Goal: Task Accomplishment & Management: Use online tool/utility

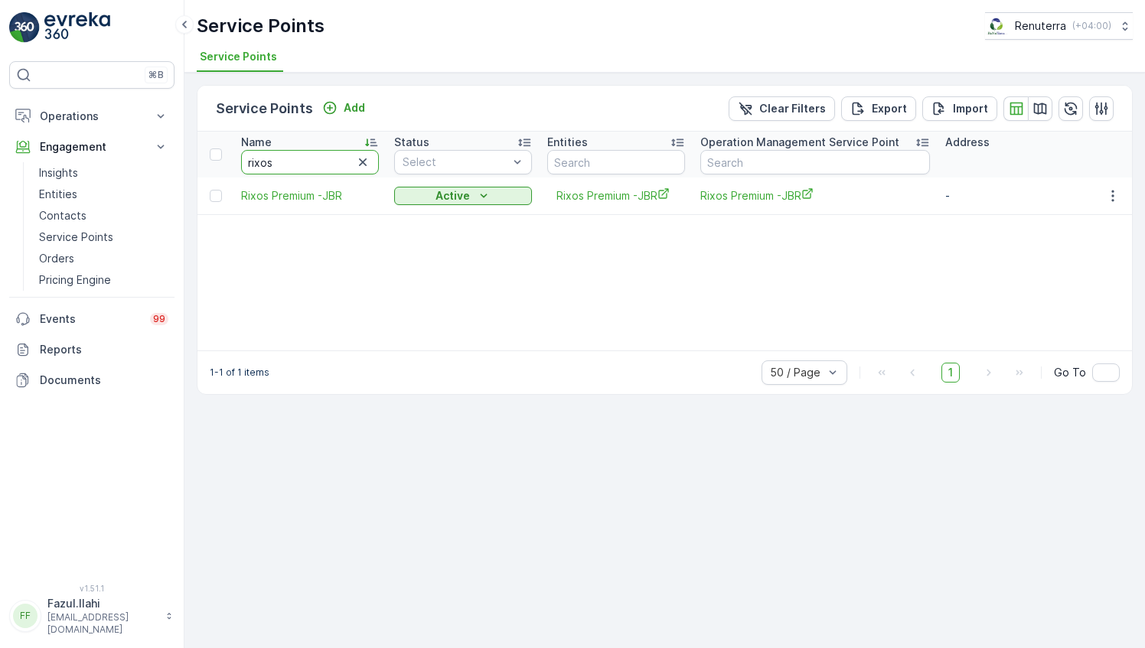
click at [300, 162] on input "rixos" at bounding box center [310, 162] width 138 height 24
type input "Moham"
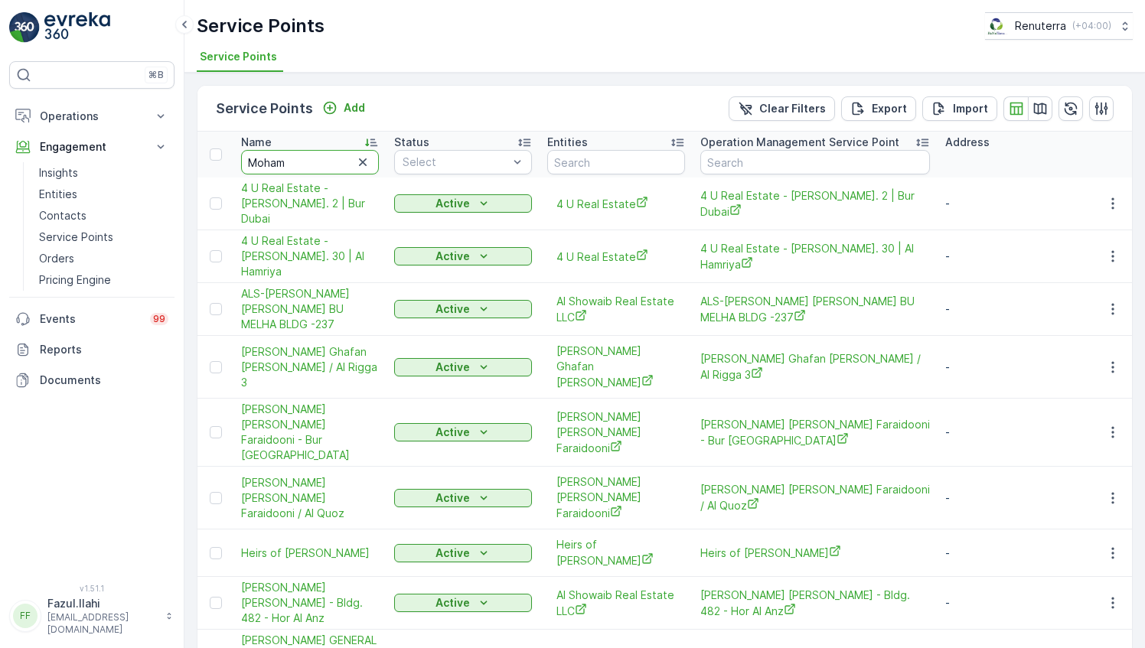
click at [307, 170] on input "Moham" at bounding box center [310, 162] width 138 height 24
type input "Sla"
drag, startPoint x: 307, startPoint y: 170, endPoint x: 317, endPoint y: 168, distance: 10.1
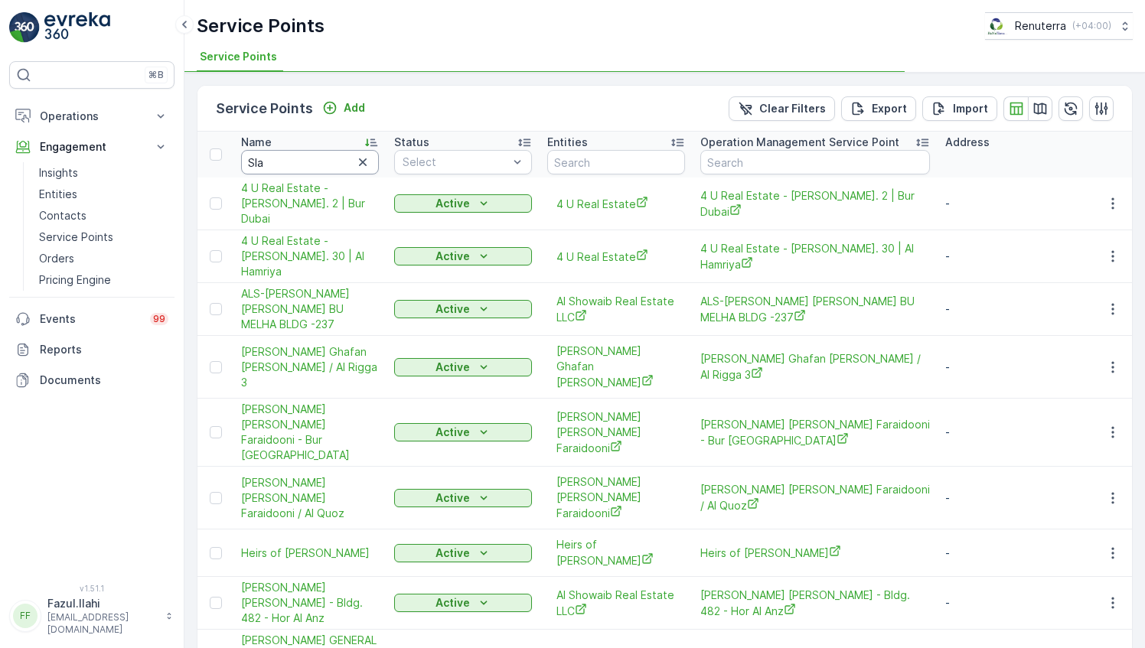
click at [317, 168] on input "Sla" at bounding box center [310, 162] width 138 height 24
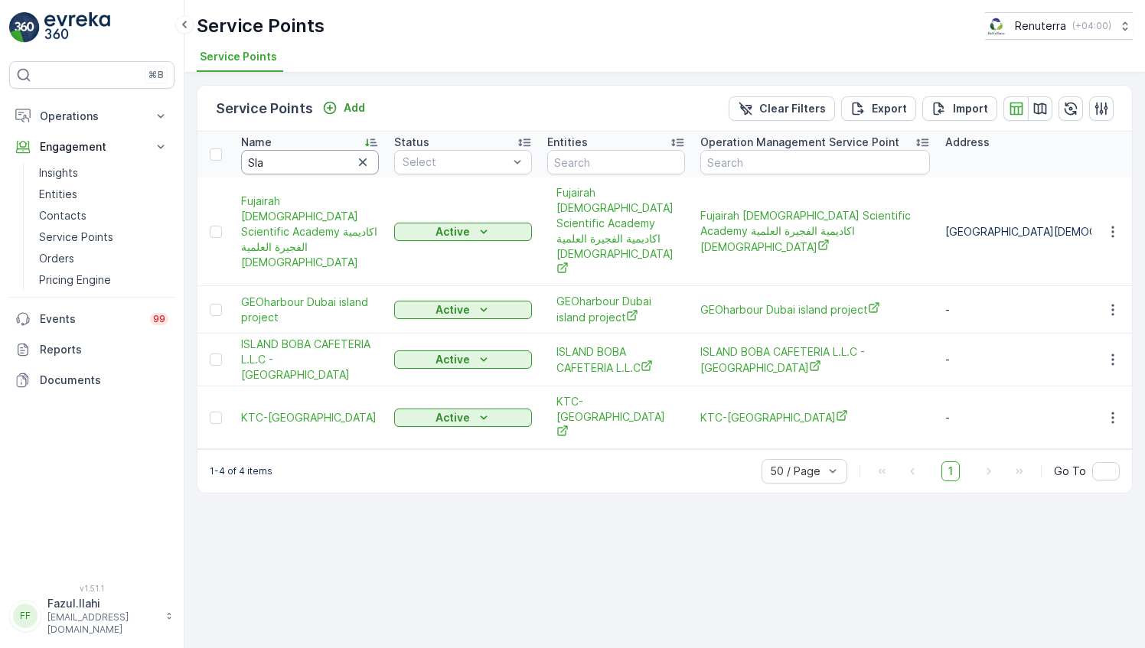
click at [317, 168] on input "Sla" at bounding box center [310, 162] width 138 height 24
type input "Salamum"
click at [317, 168] on input "Salamum" at bounding box center [310, 162] width 138 height 24
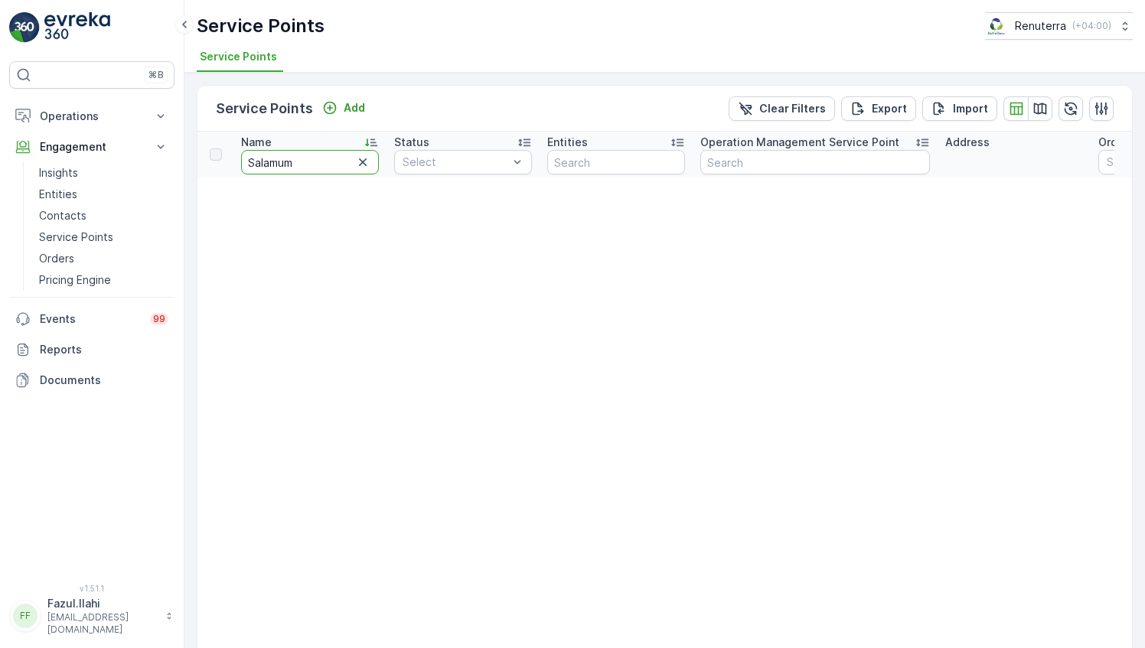
type input "Salamu"
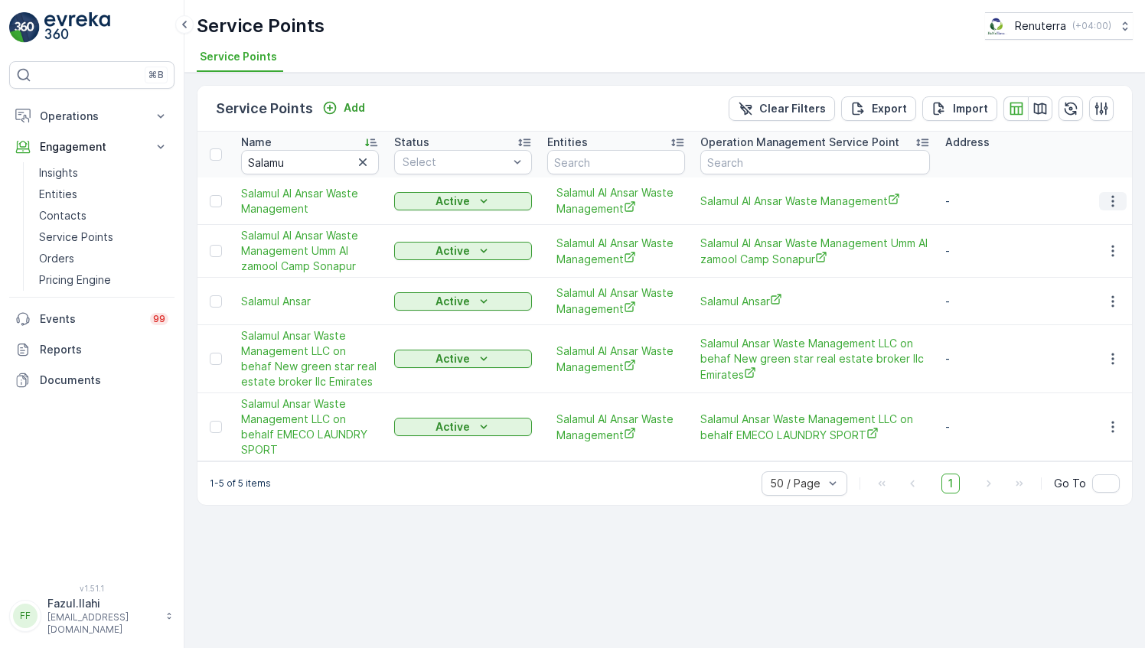
click at [1115, 199] on icon "button" at bounding box center [1112, 201] width 15 height 15
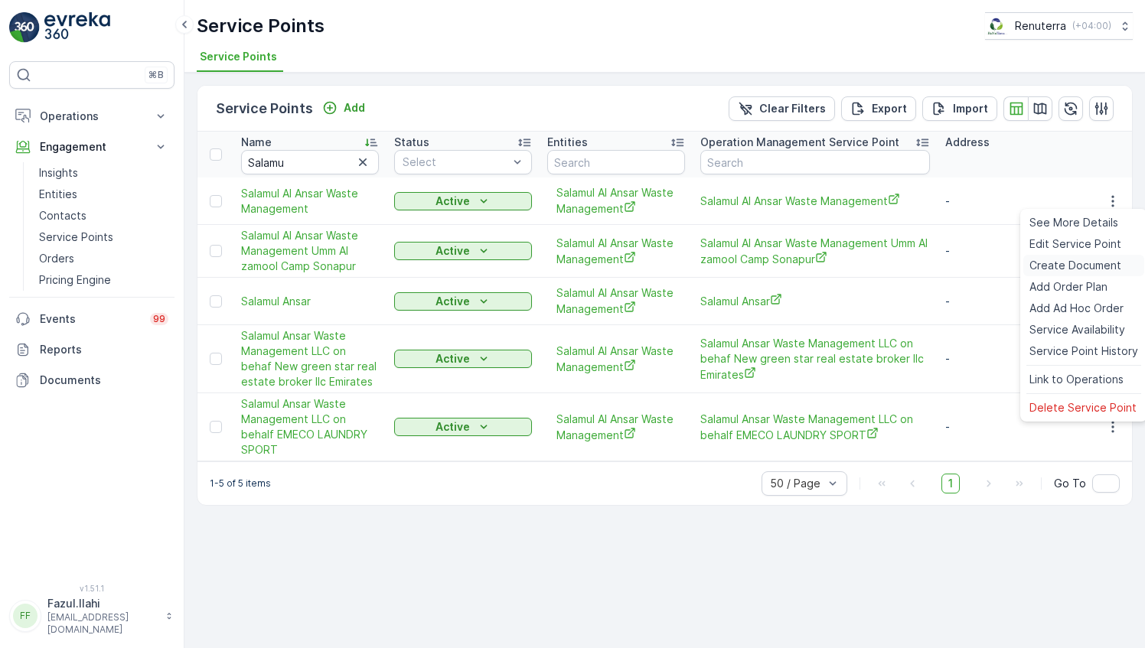
click at [1075, 265] on span "Create Document" at bounding box center [1075, 265] width 92 height 15
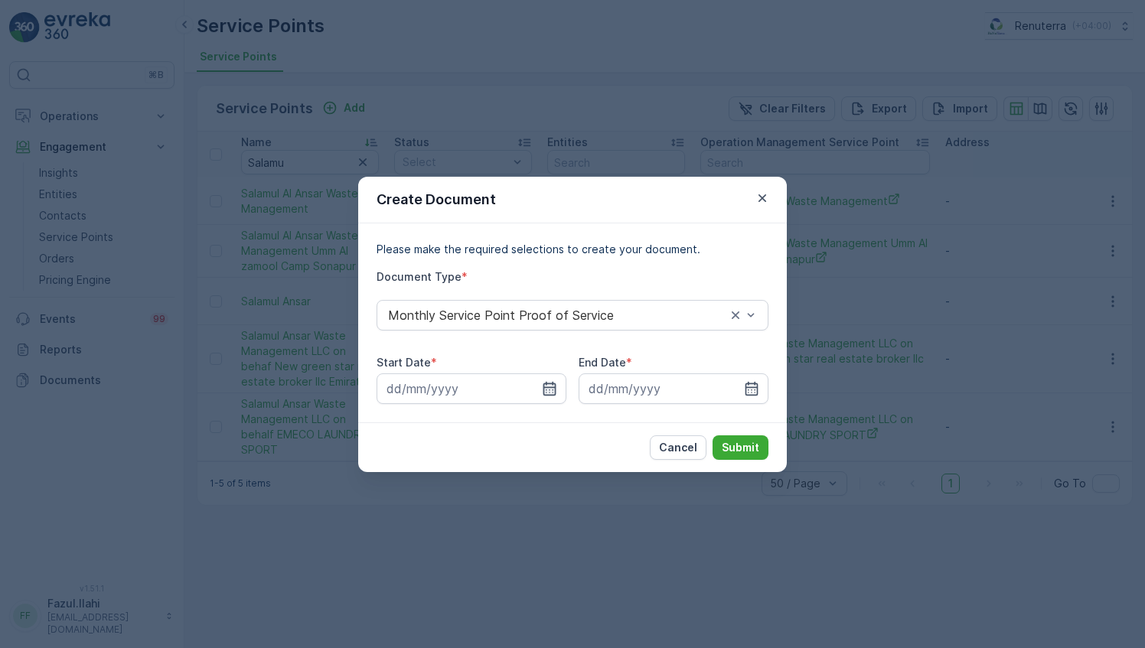
click at [545, 389] on icon "button" at bounding box center [549, 388] width 13 height 14
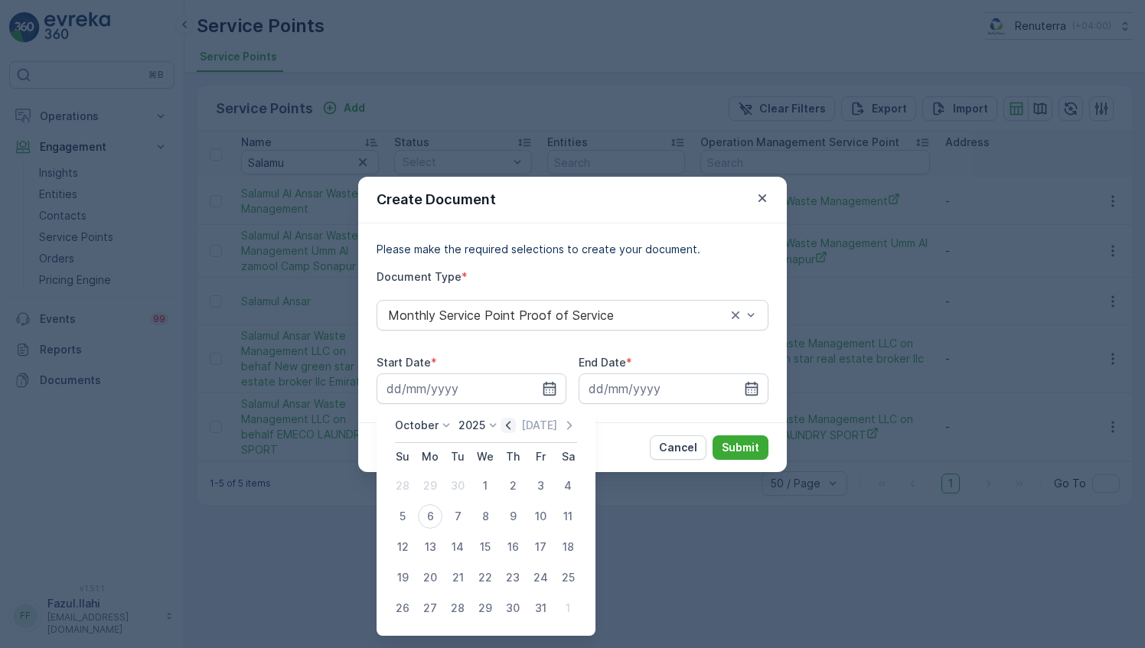
click at [516, 428] on icon "button" at bounding box center [507, 425] width 15 height 15
click at [436, 485] on div "1" at bounding box center [430, 486] width 24 height 24
type input "01.09.2025"
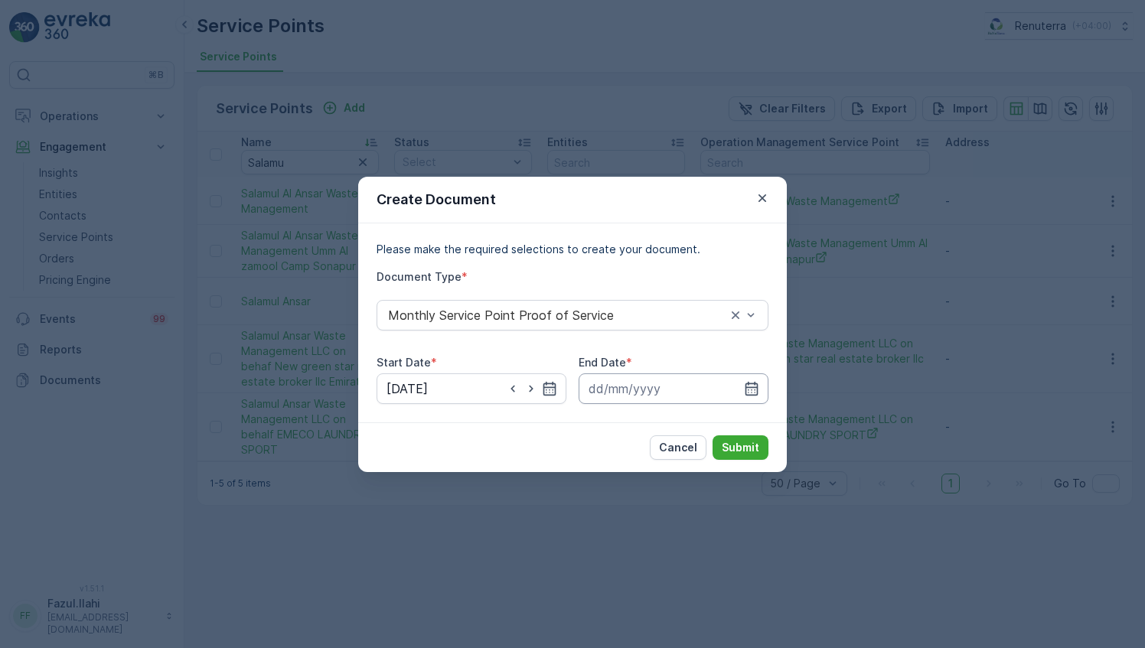
click at [735, 390] on input at bounding box center [673, 388] width 190 height 31
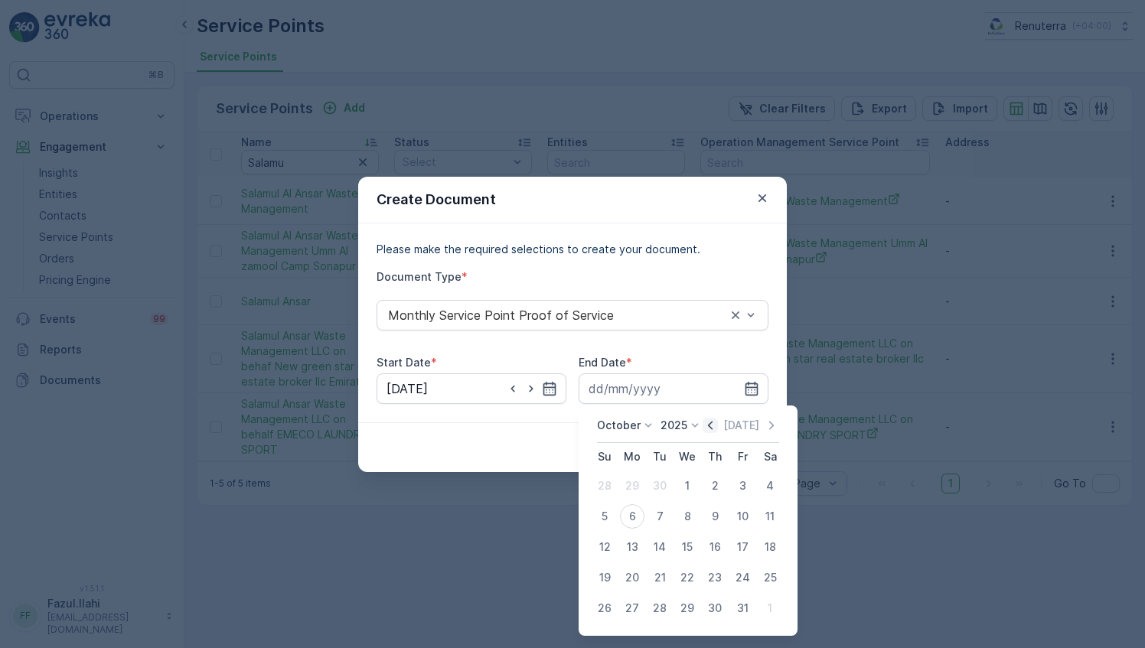
click at [712, 430] on icon "button" at bounding box center [709, 425] width 15 height 15
click at [663, 596] on div "30" at bounding box center [659, 608] width 24 height 24
type input "30.09.2025"
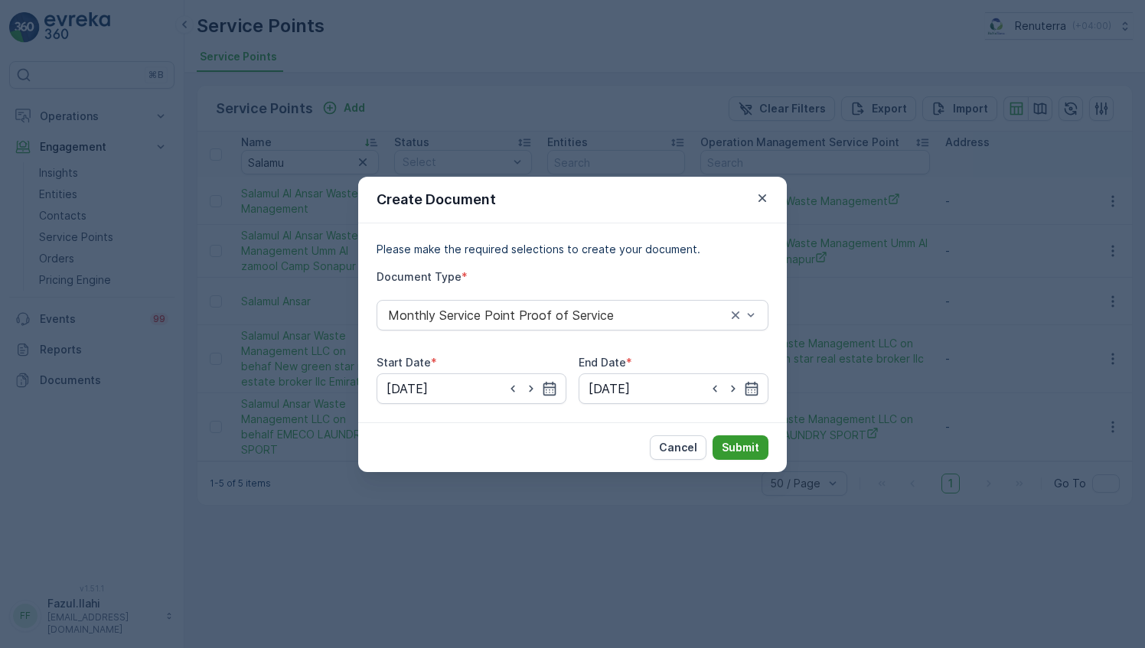
click at [738, 444] on p "Submit" at bounding box center [739, 447] width 37 height 15
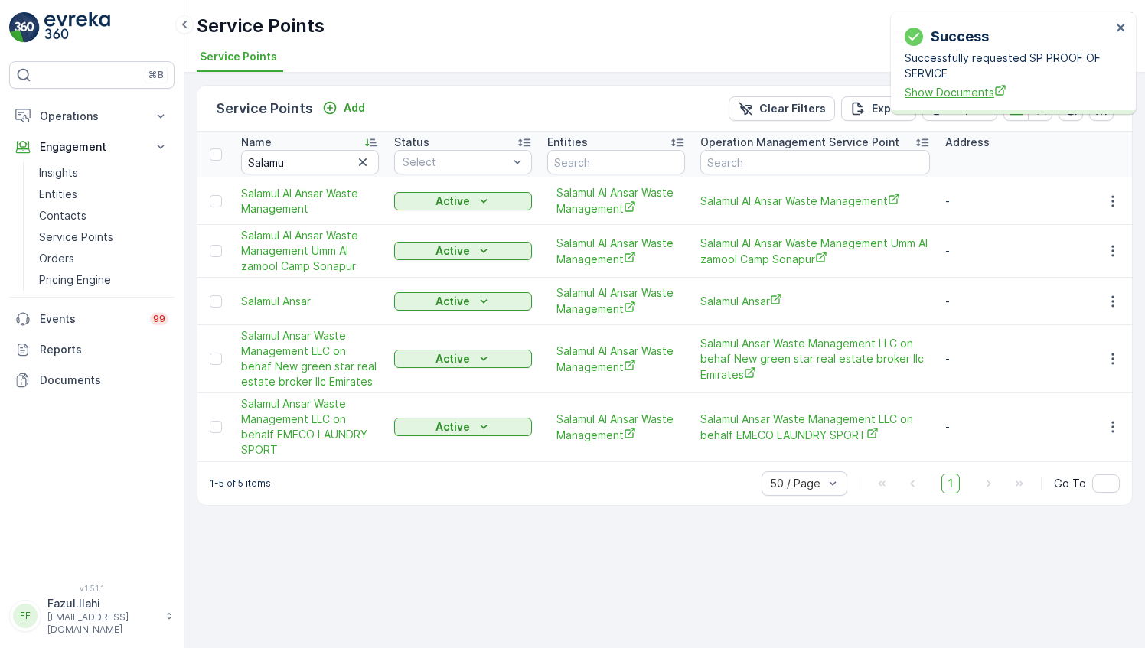
click at [975, 88] on span "Show Documents" at bounding box center [1007, 92] width 207 height 16
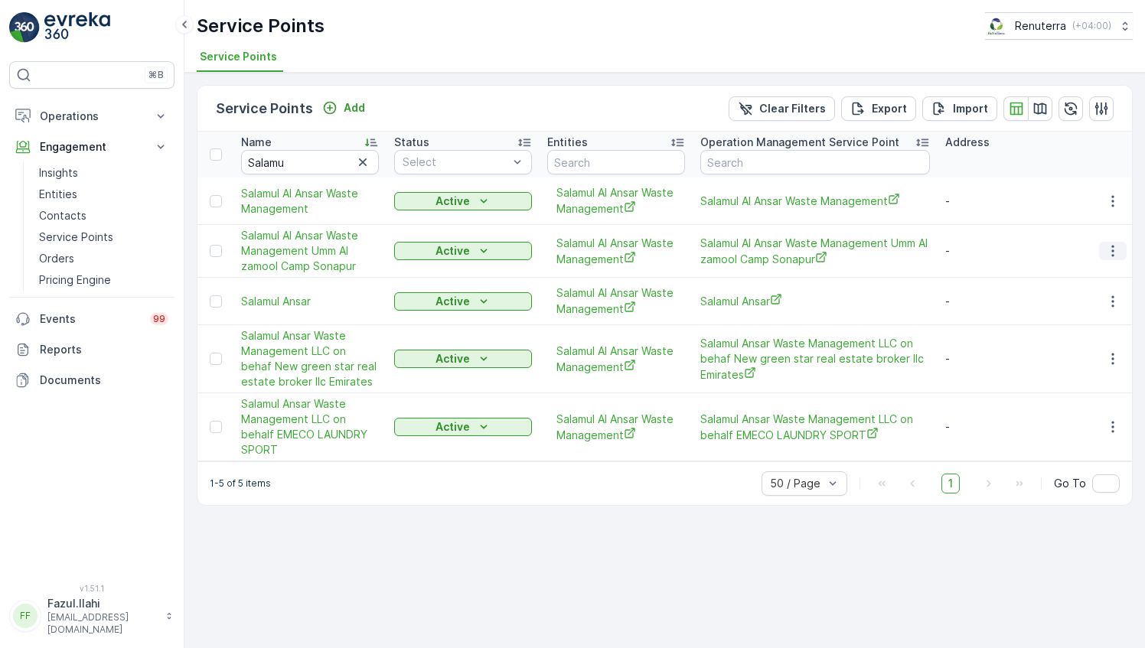
drag, startPoint x: 1115, startPoint y: 249, endPoint x: 1105, endPoint y: 248, distance: 10.8
click at [1105, 248] on icon "button" at bounding box center [1112, 250] width 15 height 15
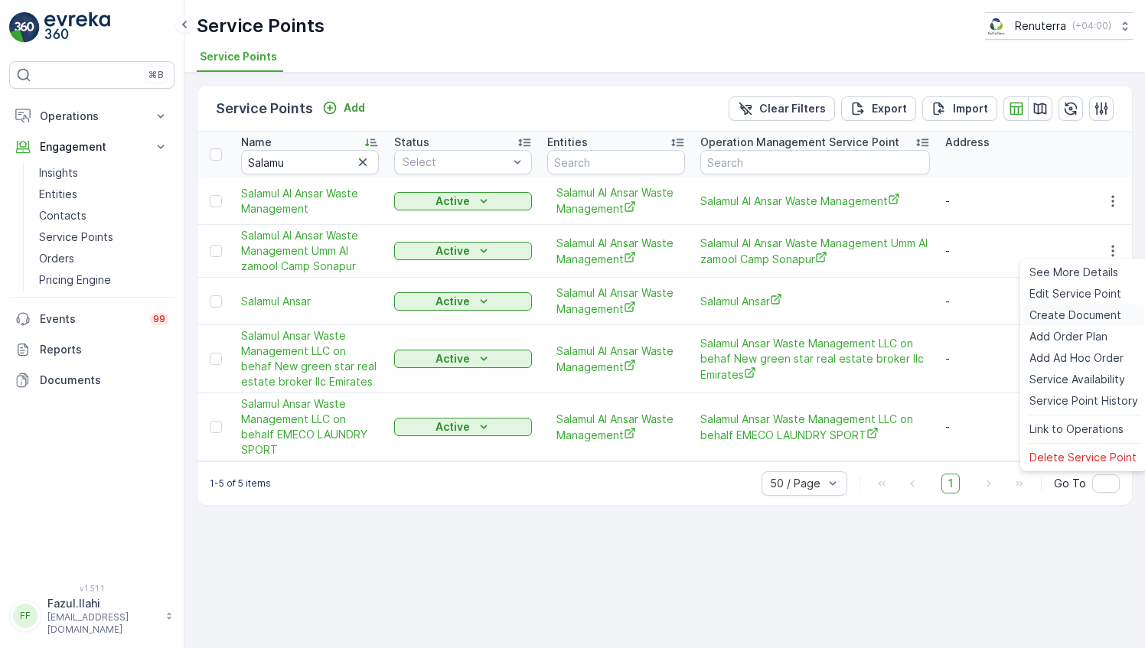
click at [1058, 317] on span "Create Document" at bounding box center [1075, 315] width 92 height 15
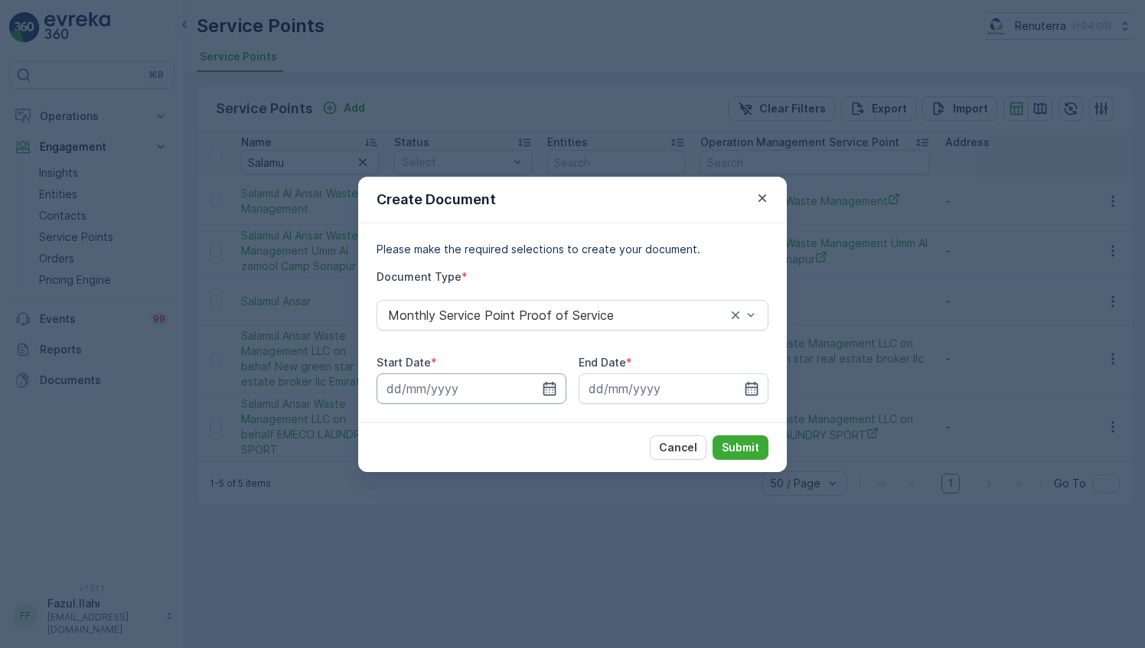
click at [560, 386] on input at bounding box center [471, 388] width 190 height 31
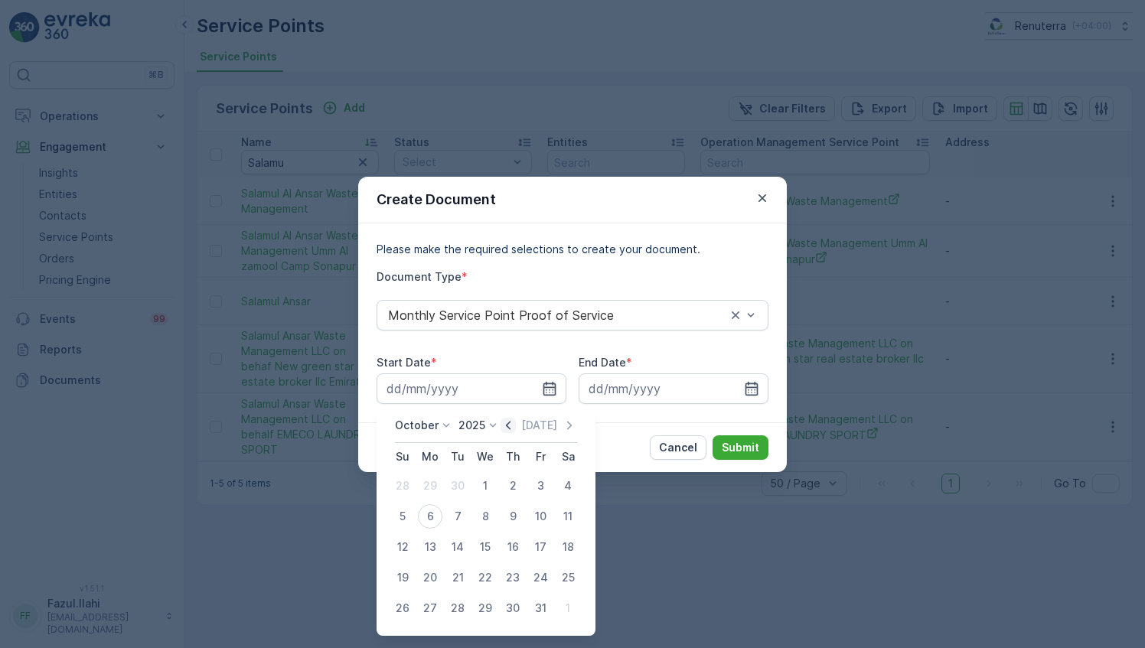
click at [509, 424] on icon "button" at bounding box center [507, 425] width 15 height 15
click at [435, 484] on div "1" at bounding box center [430, 486] width 24 height 24
type input "01.09.2025"
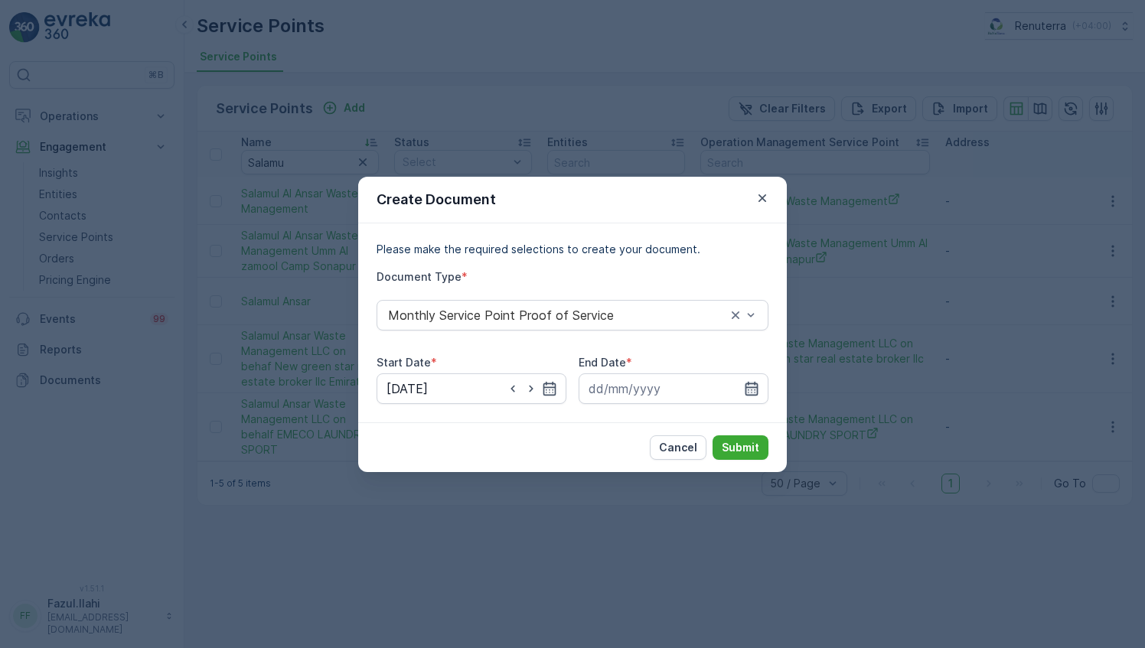
click at [748, 385] on icon "button" at bounding box center [751, 388] width 13 height 14
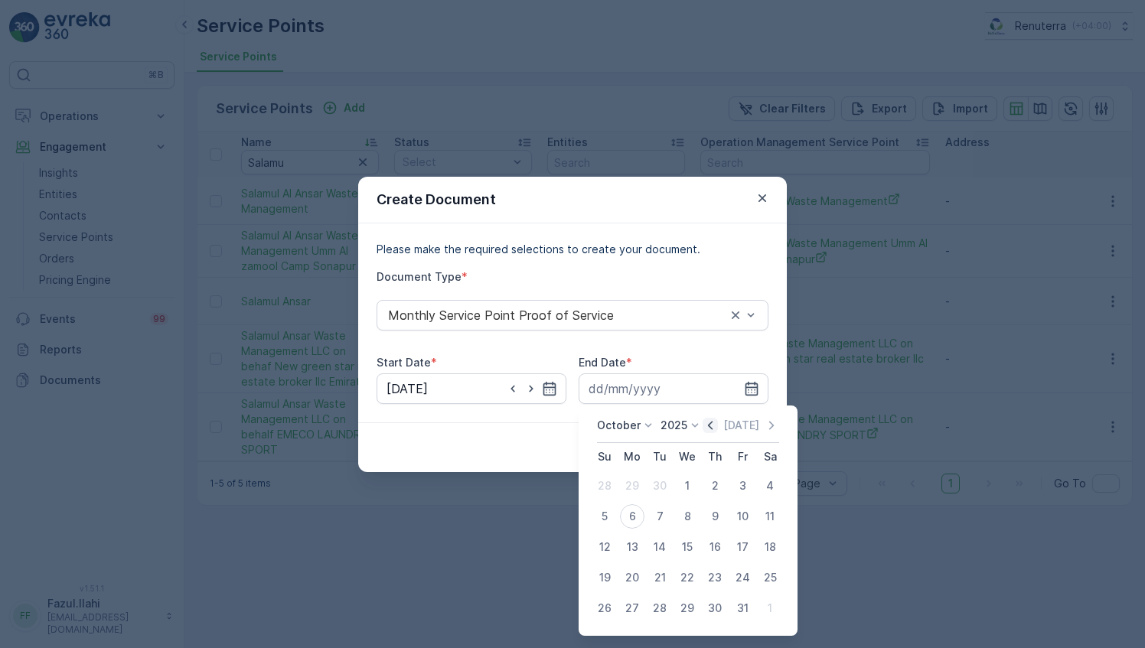
click at [718, 425] on icon "button" at bounding box center [709, 425] width 15 height 15
click at [656, 614] on div "30" at bounding box center [659, 608] width 24 height 24
type input "30.09.2025"
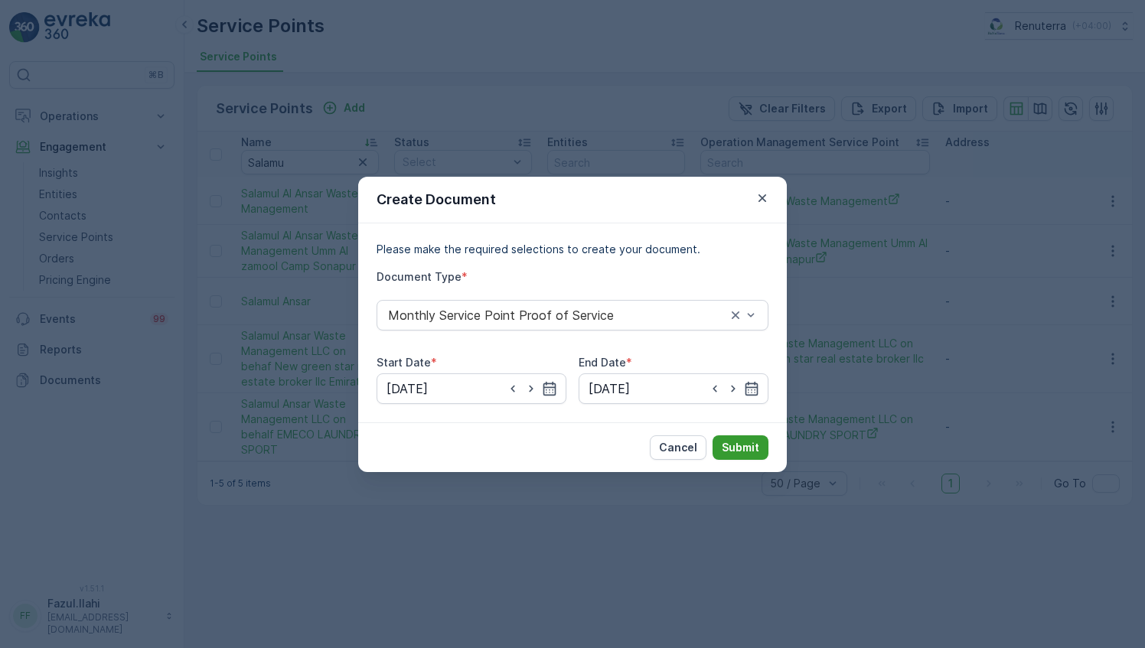
click at [748, 441] on p "Submit" at bounding box center [739, 447] width 37 height 15
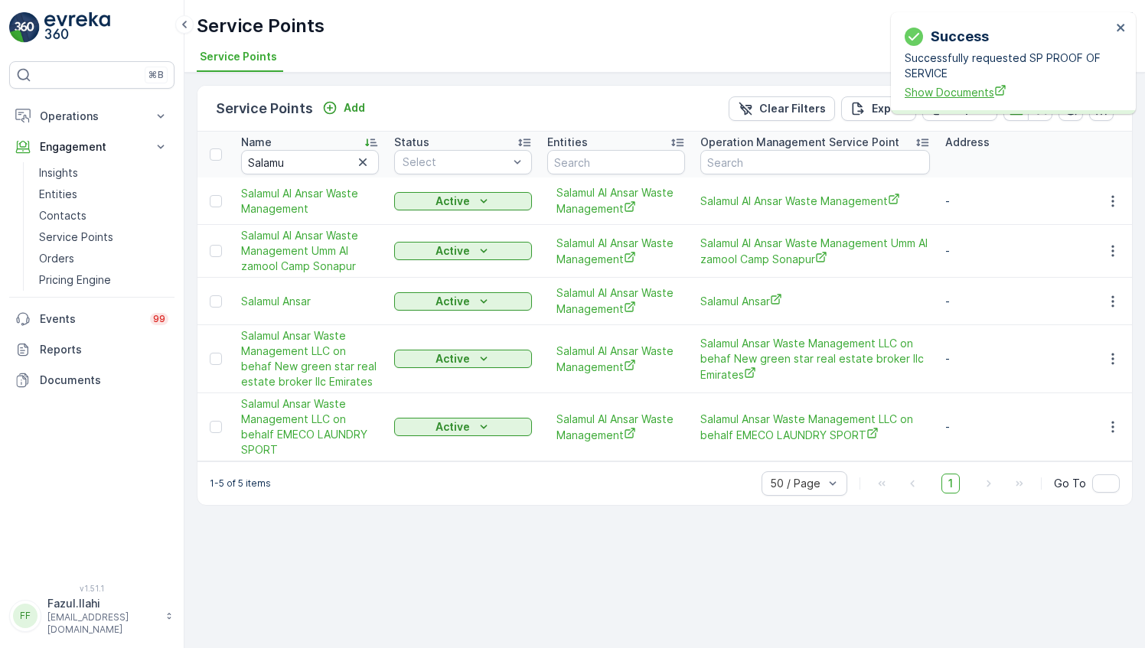
click at [970, 90] on span "Show Documents" at bounding box center [1007, 92] width 207 height 16
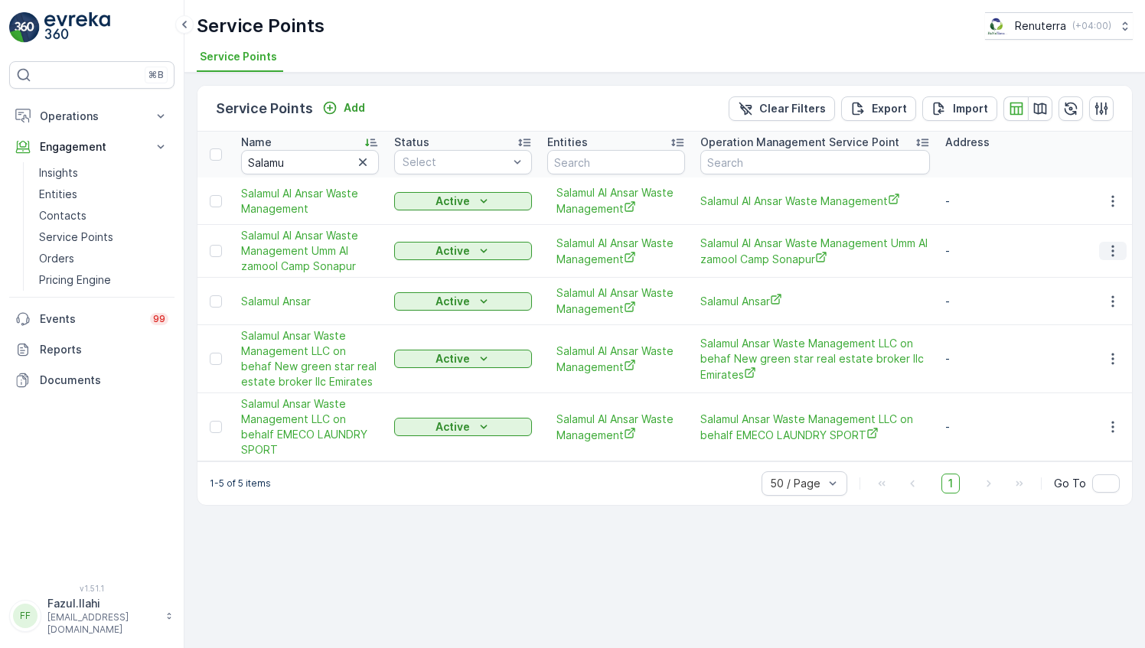
click at [1109, 251] on icon "button" at bounding box center [1112, 250] width 15 height 15
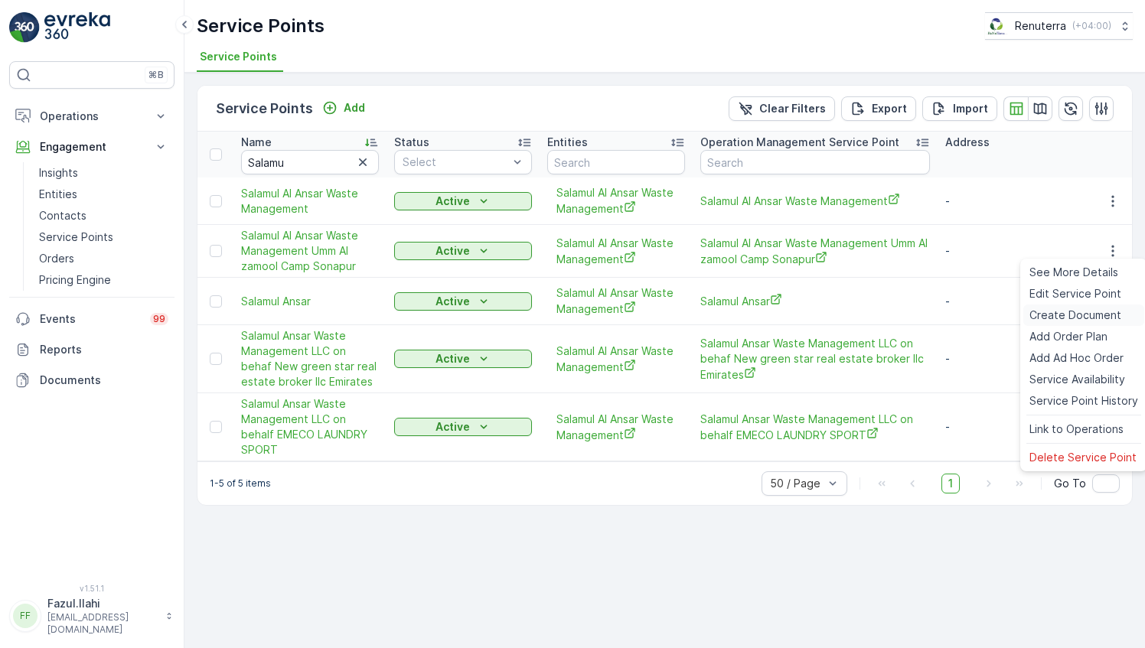
click at [1049, 314] on span "Create Document" at bounding box center [1075, 315] width 92 height 15
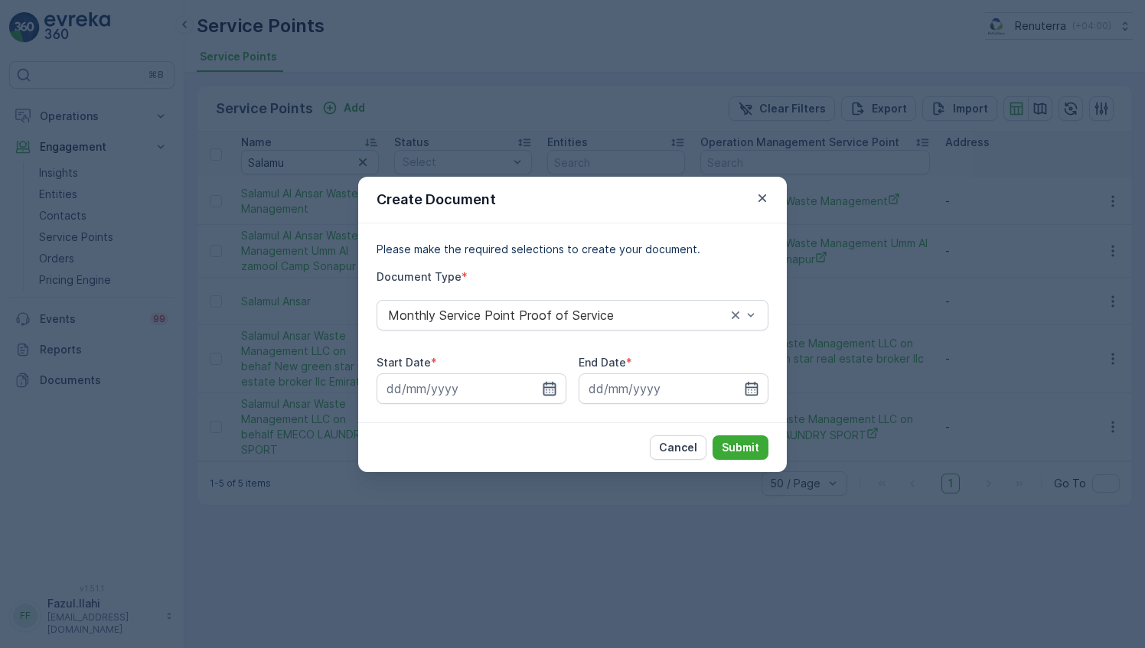
click at [549, 388] on icon "button" at bounding box center [549, 388] width 15 height 15
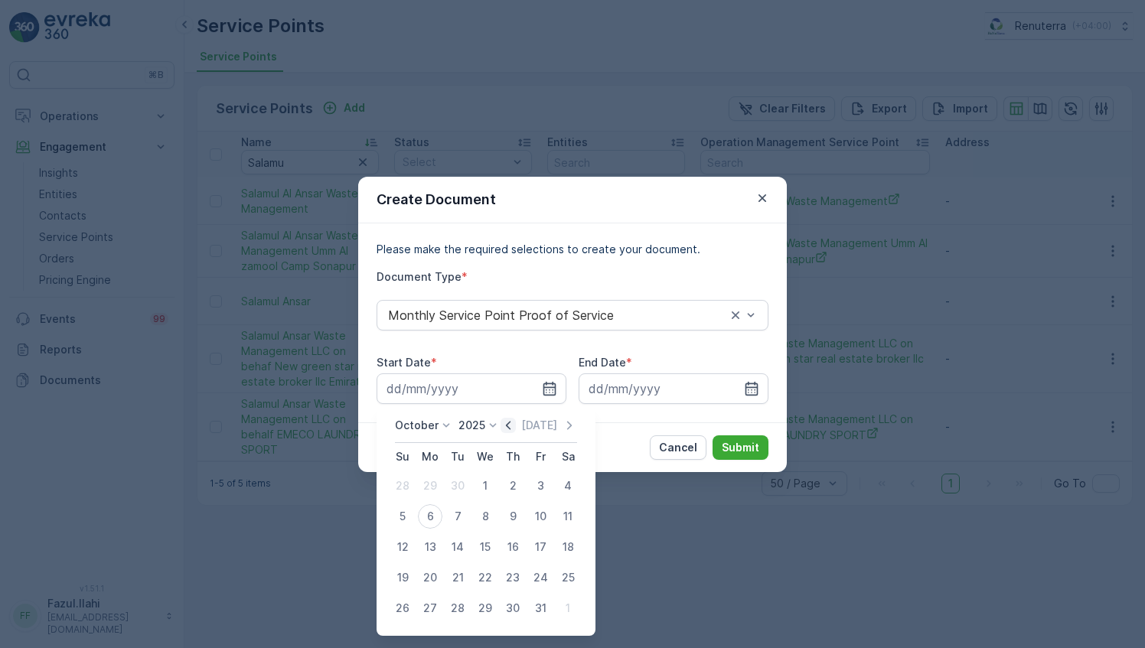
click at [515, 424] on icon "button" at bounding box center [507, 425] width 15 height 15
click at [439, 486] on div "1" at bounding box center [430, 486] width 24 height 24
type input "01.09.2025"
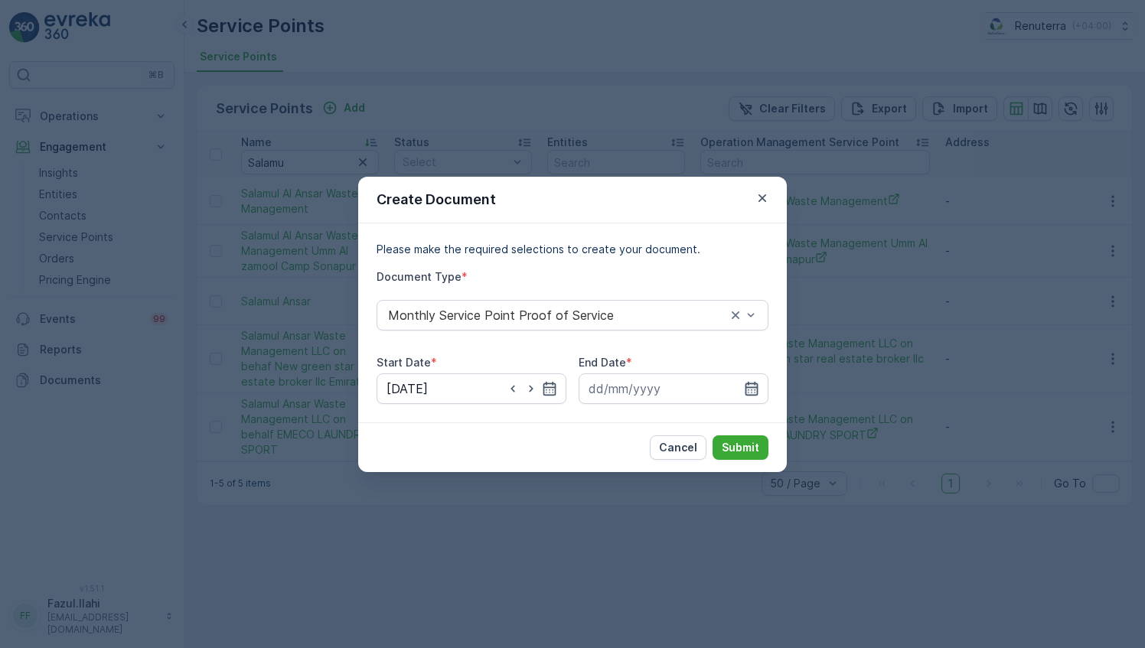
click at [751, 391] on icon "button" at bounding box center [751, 388] width 15 height 15
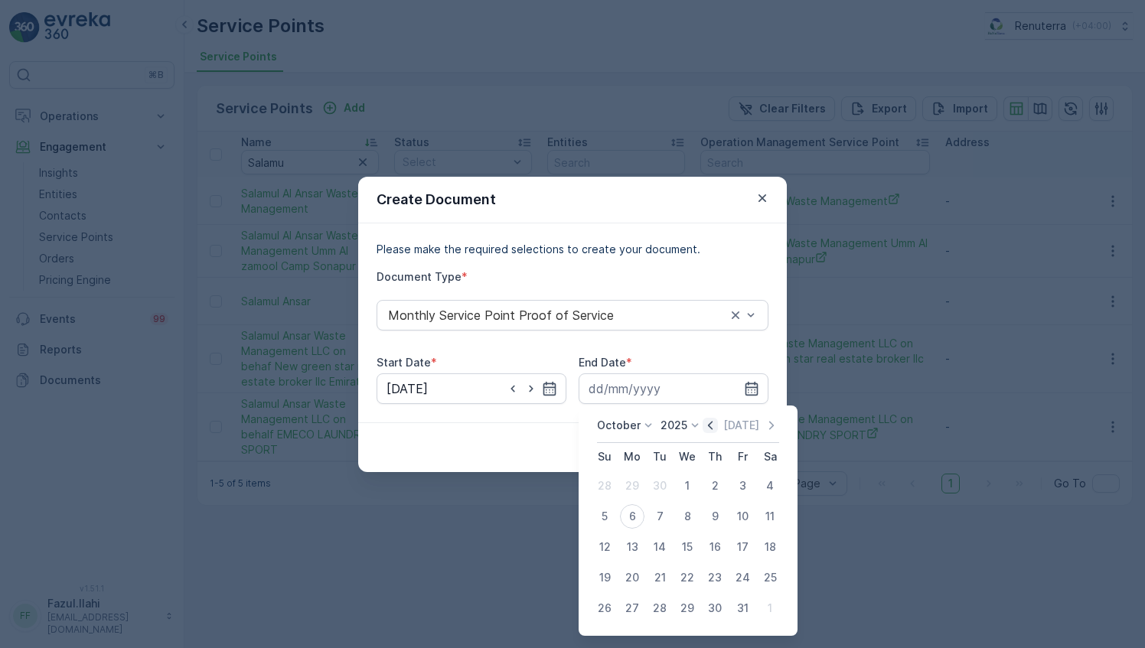
click at [717, 421] on icon "button" at bounding box center [709, 425] width 15 height 15
drag, startPoint x: 662, startPoint y: 605, endPoint x: 694, endPoint y: 514, distance: 96.5
click at [659, 595] on button "30" at bounding box center [660, 608] width 28 height 28
type input "30.09.2025"
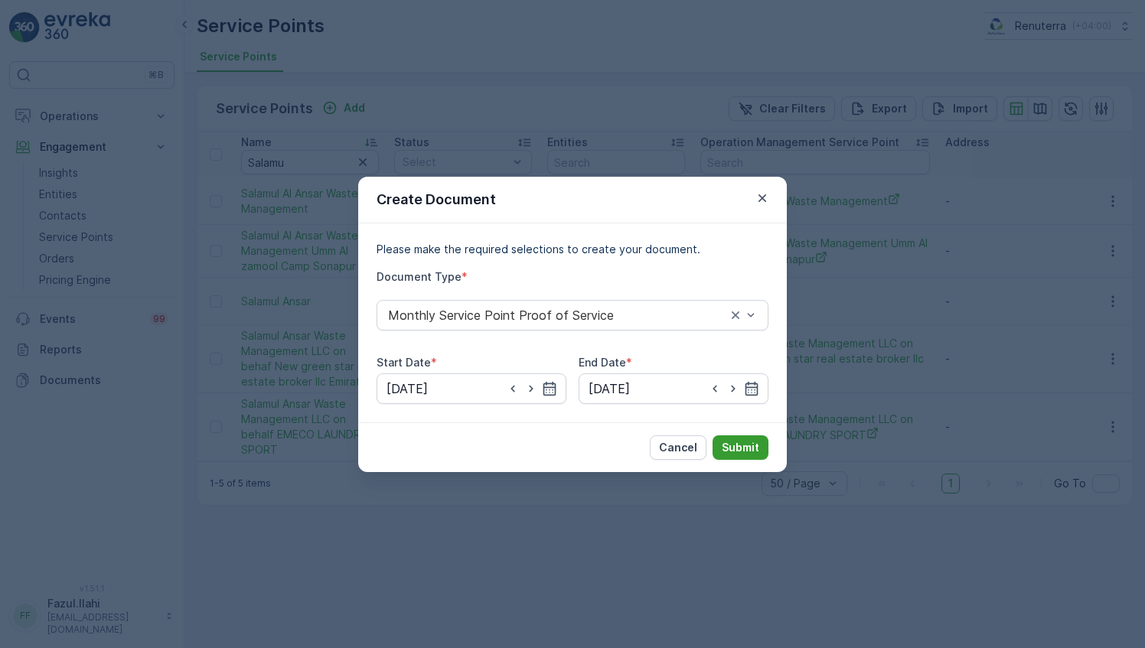
click at [739, 451] on p "Submit" at bounding box center [739, 447] width 37 height 15
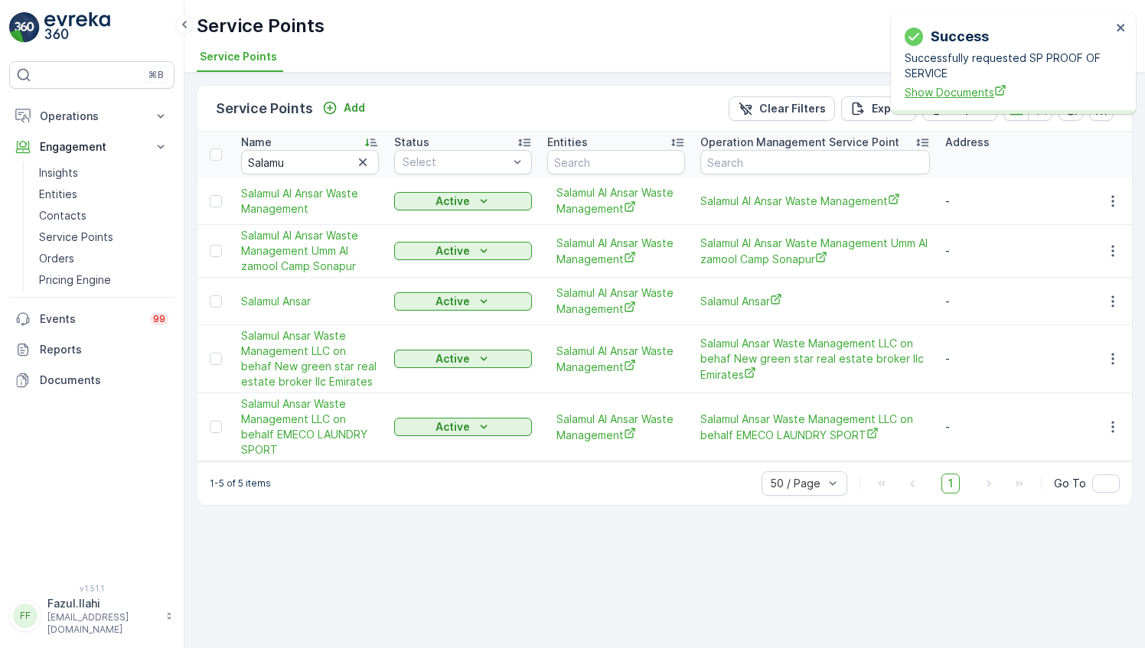
click at [934, 91] on span "Show Documents" at bounding box center [1007, 92] width 207 height 16
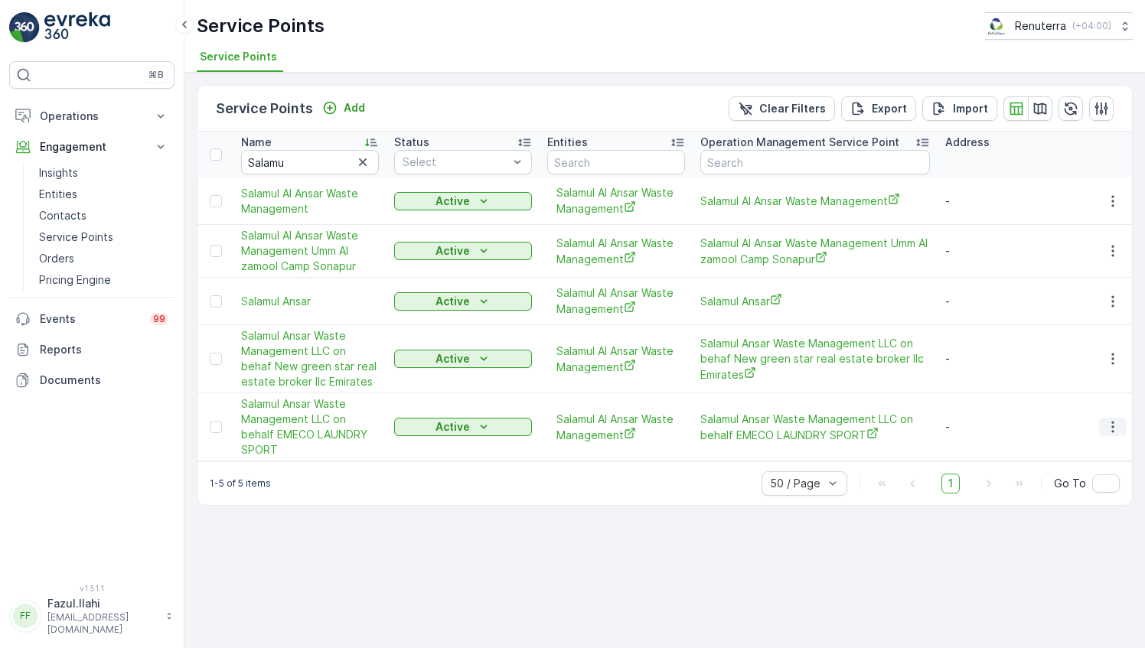
click at [1109, 425] on icon "button" at bounding box center [1112, 426] width 15 height 15
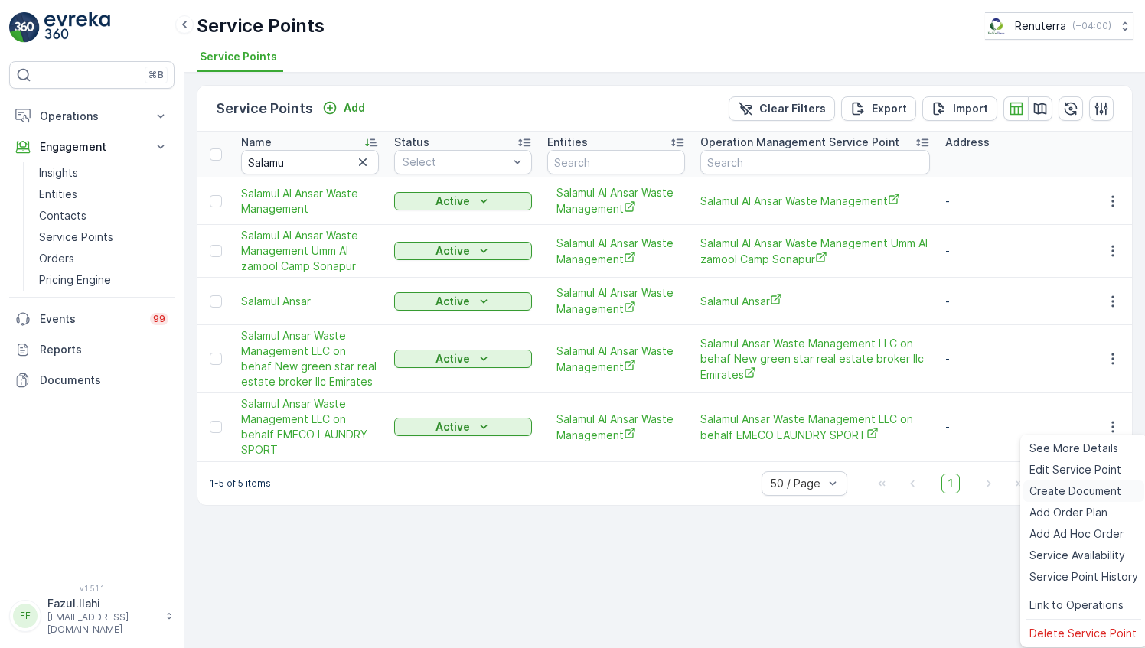
click at [1055, 490] on span "Create Document" at bounding box center [1075, 491] width 92 height 15
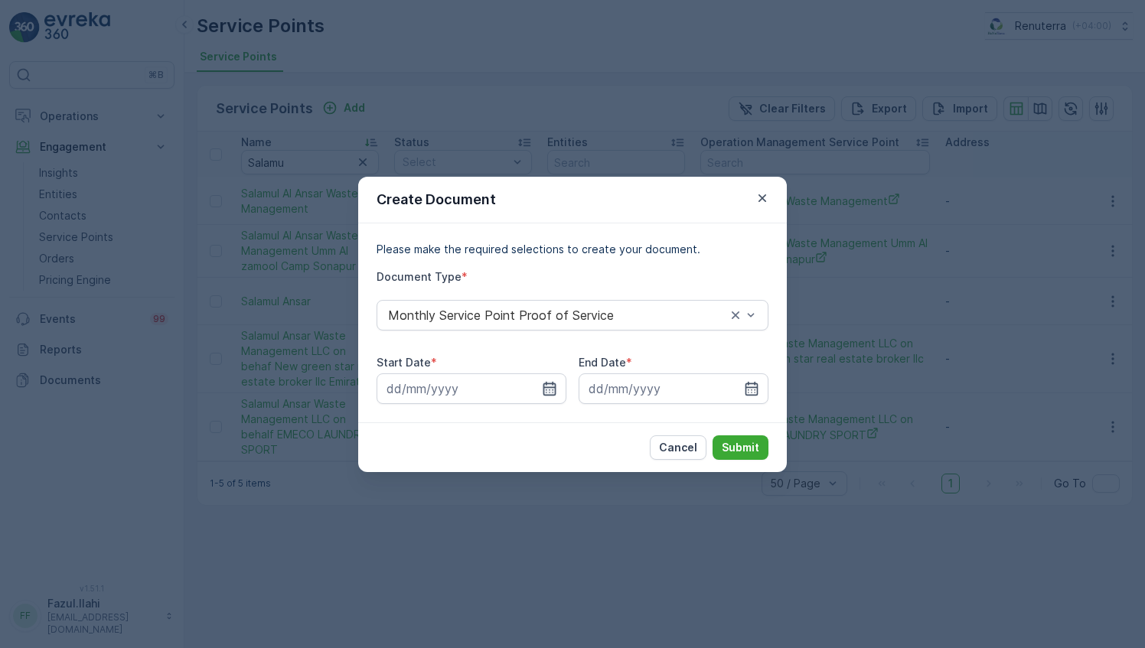
click at [554, 387] on icon "button" at bounding box center [549, 388] width 13 height 14
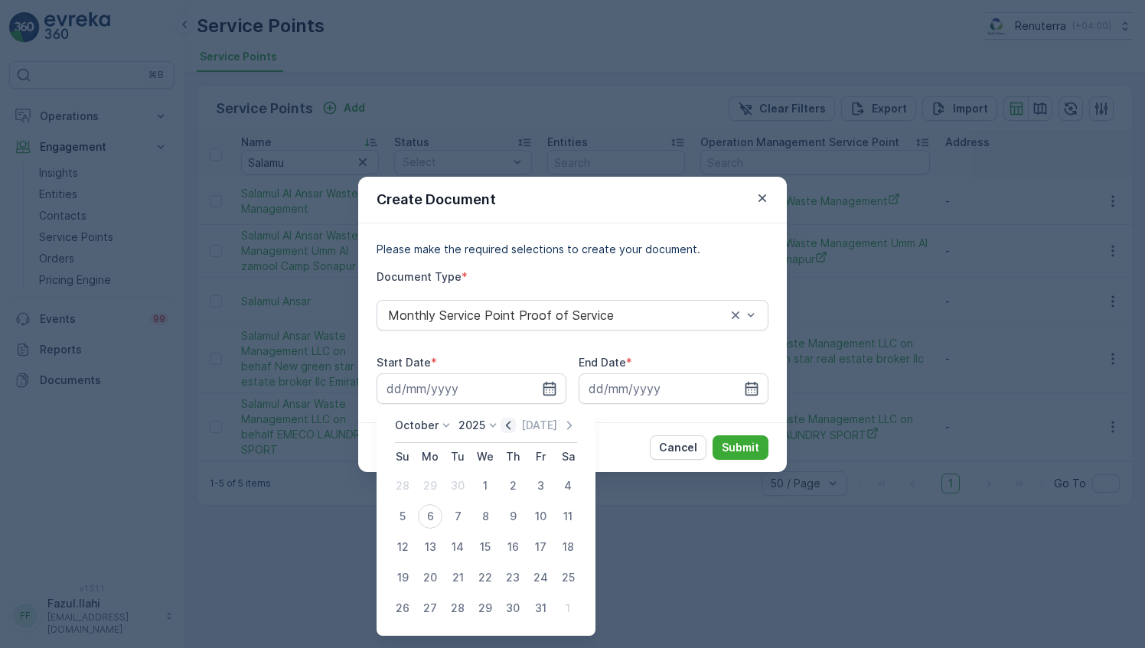
click at [510, 427] on icon "button" at bounding box center [507, 425] width 15 height 15
click at [436, 484] on div "1" at bounding box center [430, 486] width 24 height 24
type input "01.09.2025"
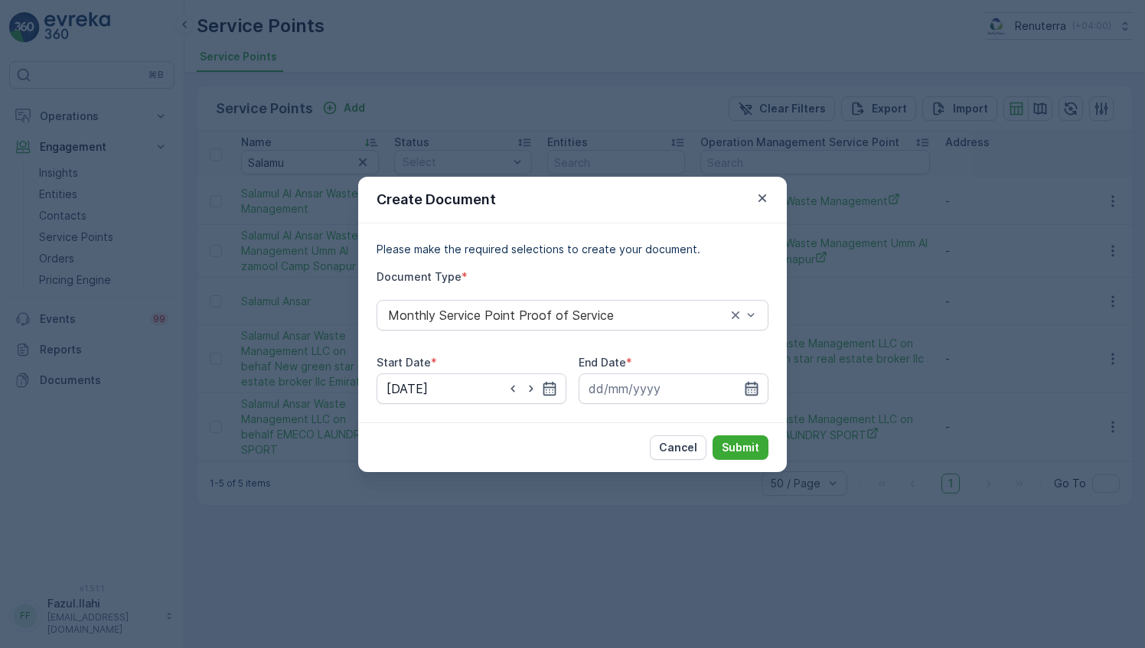
click at [747, 393] on icon "button" at bounding box center [751, 388] width 15 height 15
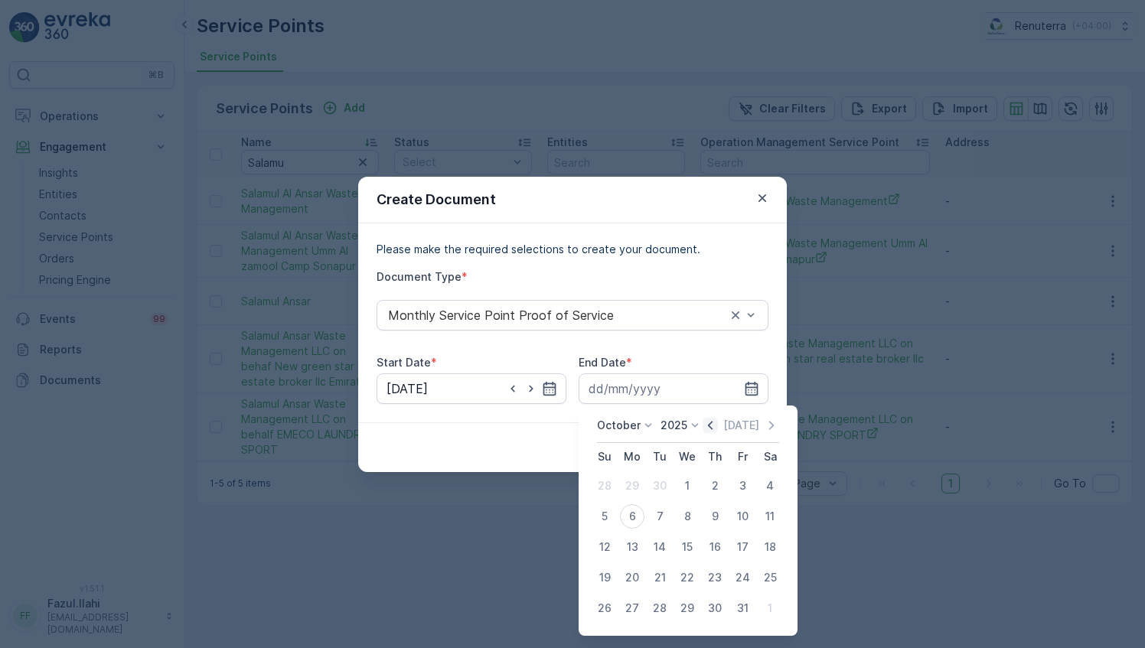
click at [709, 422] on icon "button" at bounding box center [709, 425] width 15 height 15
click at [666, 607] on div "30" at bounding box center [659, 608] width 24 height 24
type input "30.09.2025"
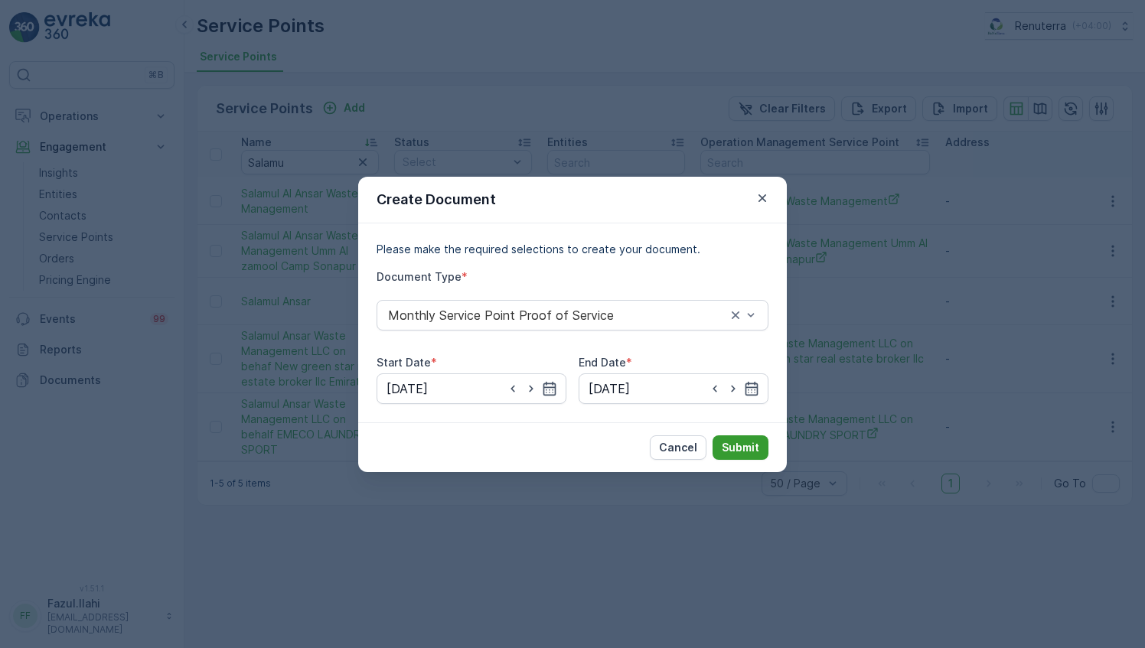
click at [738, 436] on div "Cancel Submit" at bounding box center [572, 447] width 428 height 50
click at [736, 441] on p "Submit" at bounding box center [739, 447] width 37 height 15
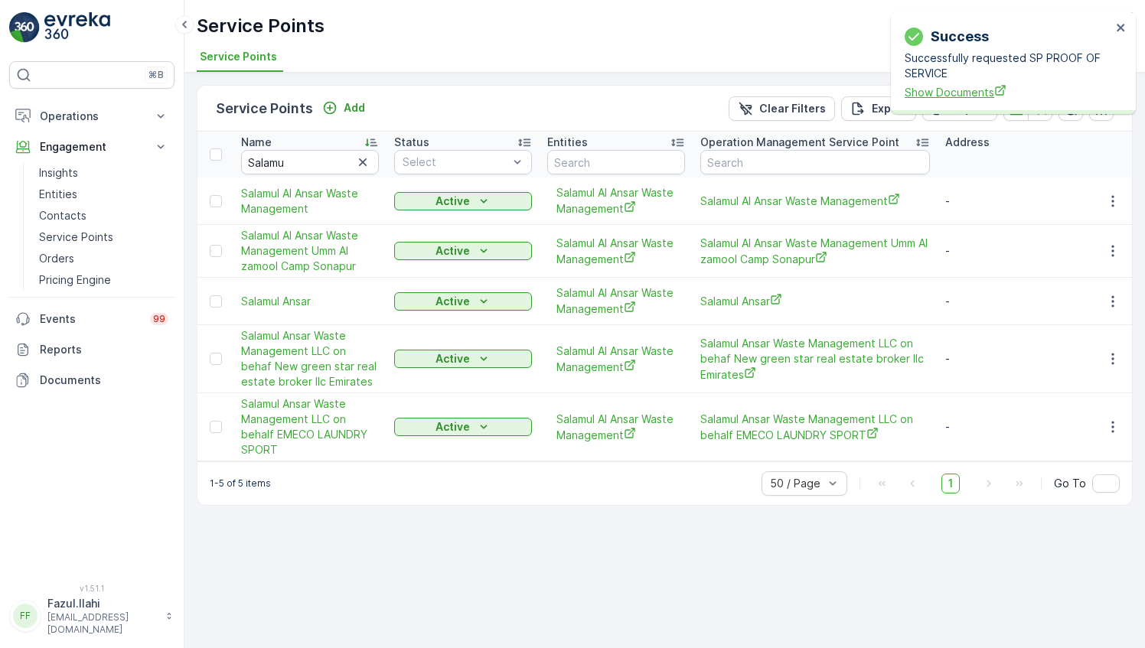
click at [941, 90] on span "Show Documents" at bounding box center [1007, 92] width 207 height 16
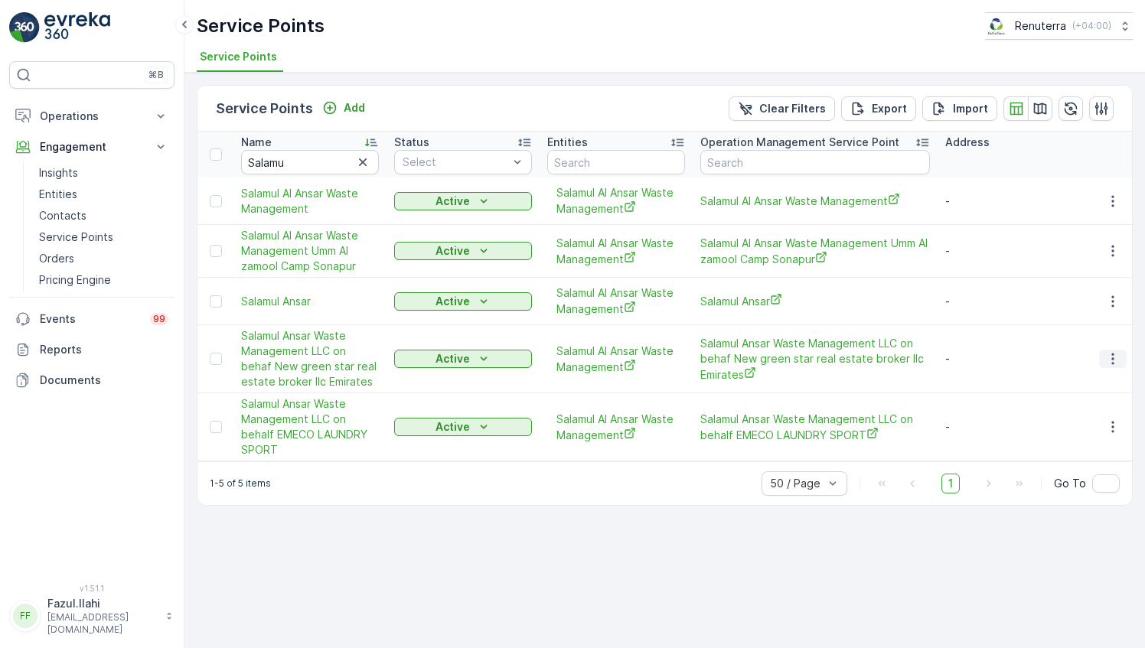
click at [1115, 362] on icon "button" at bounding box center [1112, 358] width 15 height 15
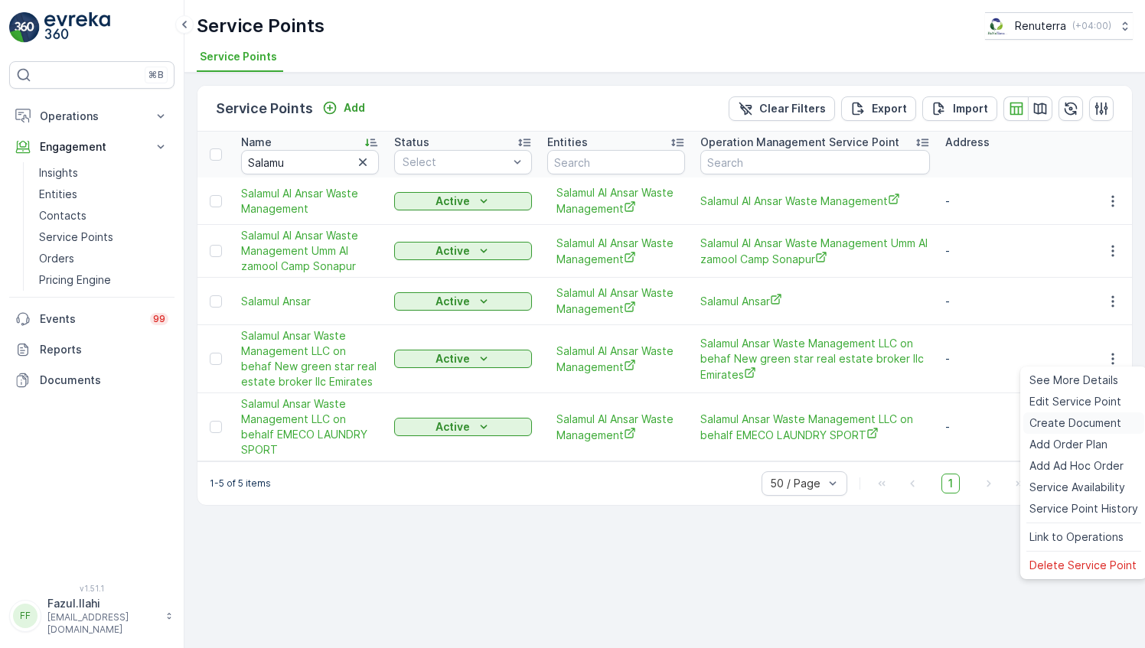
click at [1090, 421] on span "Create Document" at bounding box center [1075, 422] width 92 height 15
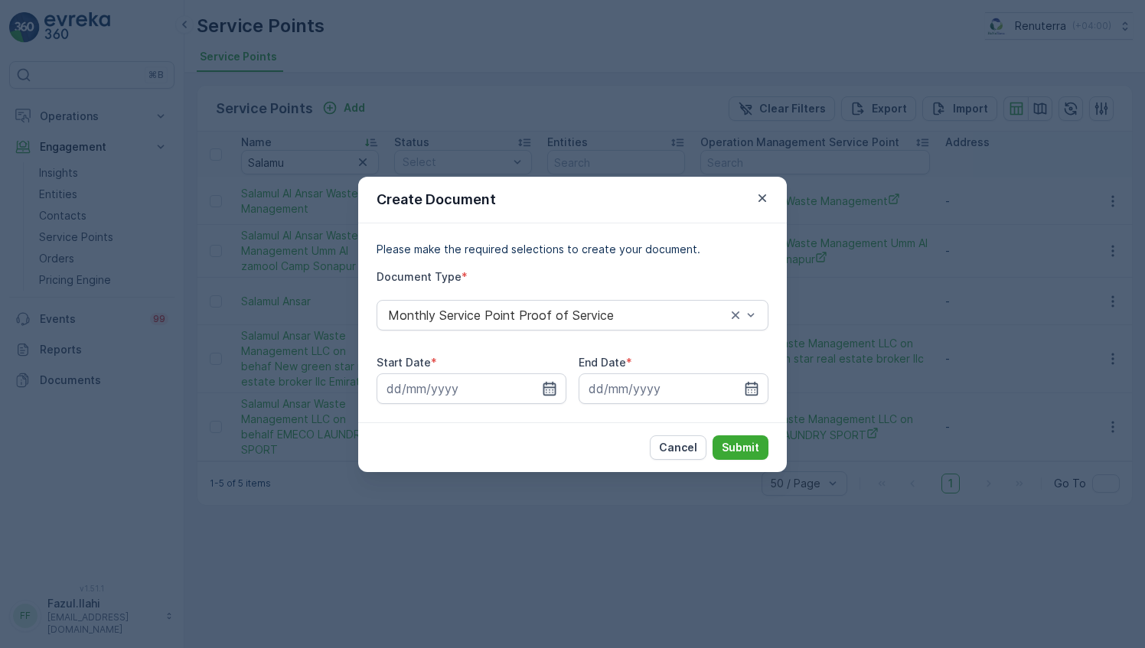
click at [555, 393] on icon "button" at bounding box center [549, 388] width 15 height 15
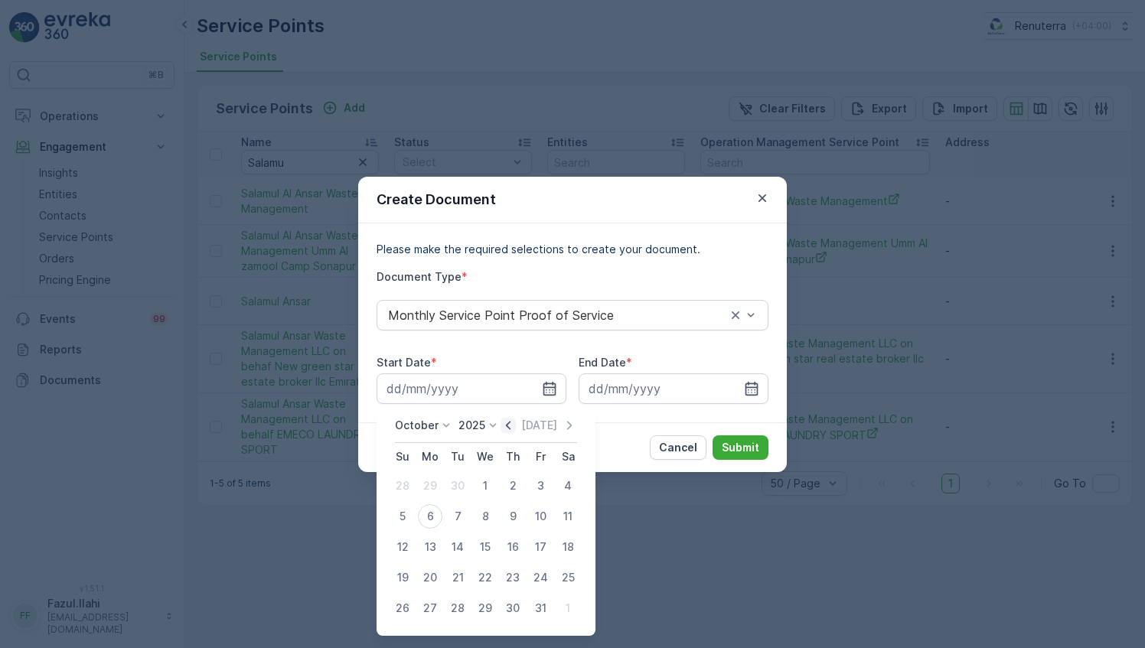
click at [510, 425] on icon "button" at bounding box center [508, 425] width 5 height 8
click at [437, 477] on div "1" at bounding box center [430, 486] width 24 height 24
type input "01.09.2025"
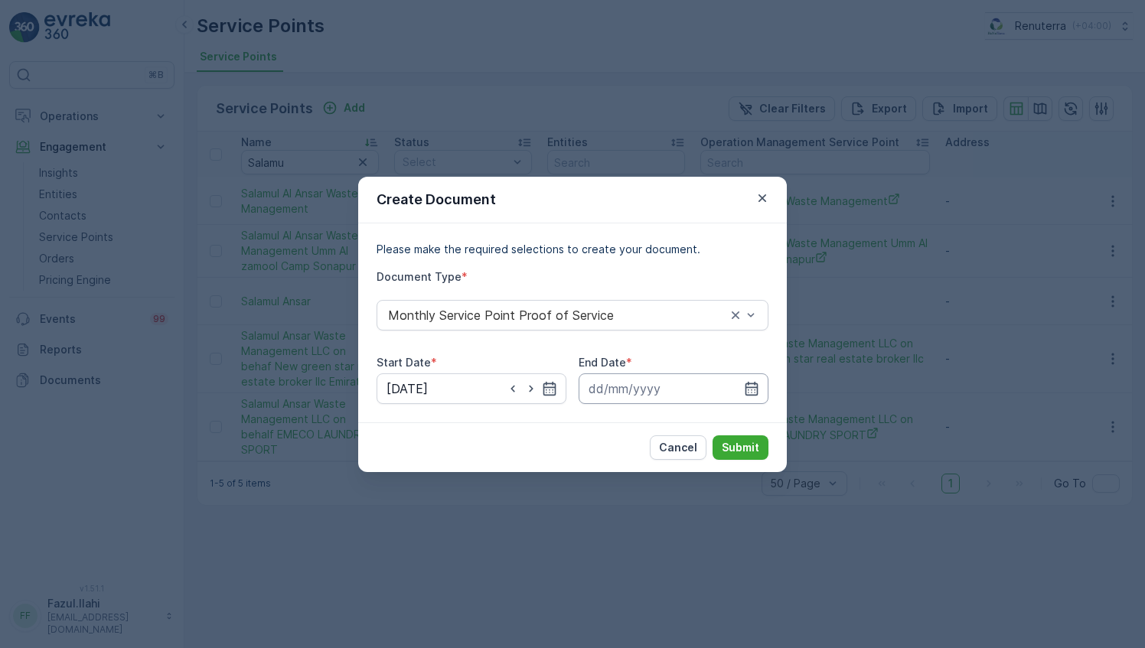
drag, startPoint x: 753, startPoint y: 389, endPoint x: 747, endPoint y: 402, distance: 14.4
click at [751, 389] on icon "button" at bounding box center [751, 388] width 15 height 15
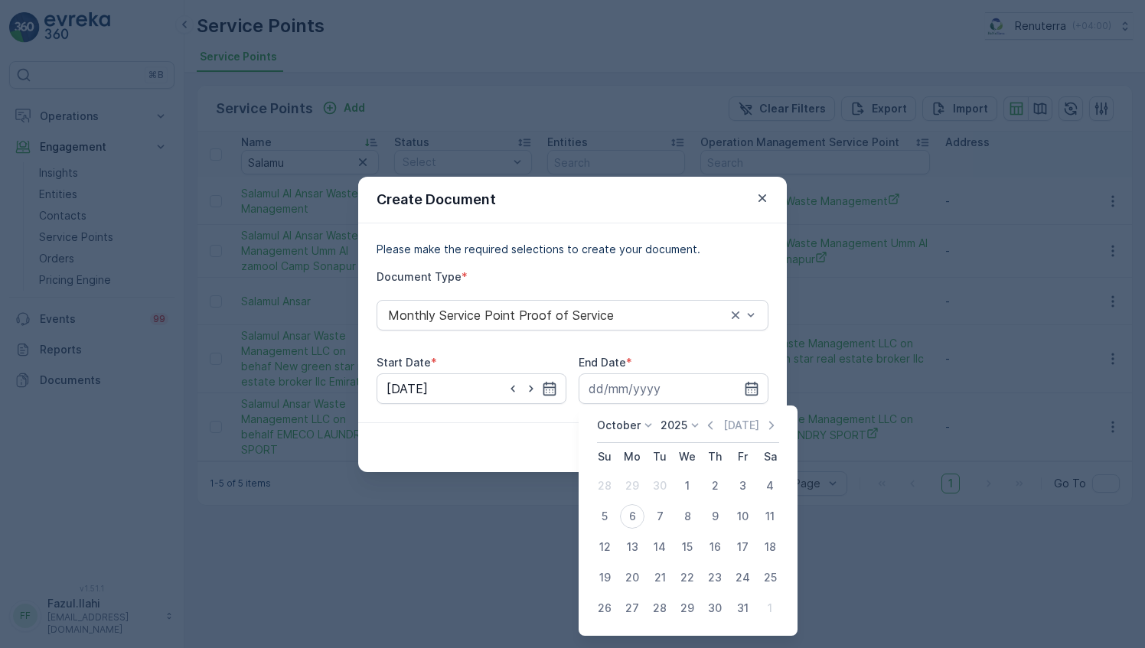
click at [708, 417] on div "October 2025 Today Su Mo Tu We Th Fr Sa 28 29 30 1 2 3 4 5 6 7 8 9 10 11 12 13 …" at bounding box center [687, 520] width 219 height 230
click at [715, 425] on icon "button" at bounding box center [709, 425] width 15 height 15
click at [667, 604] on div "30" at bounding box center [659, 608] width 24 height 24
type input "30.09.2025"
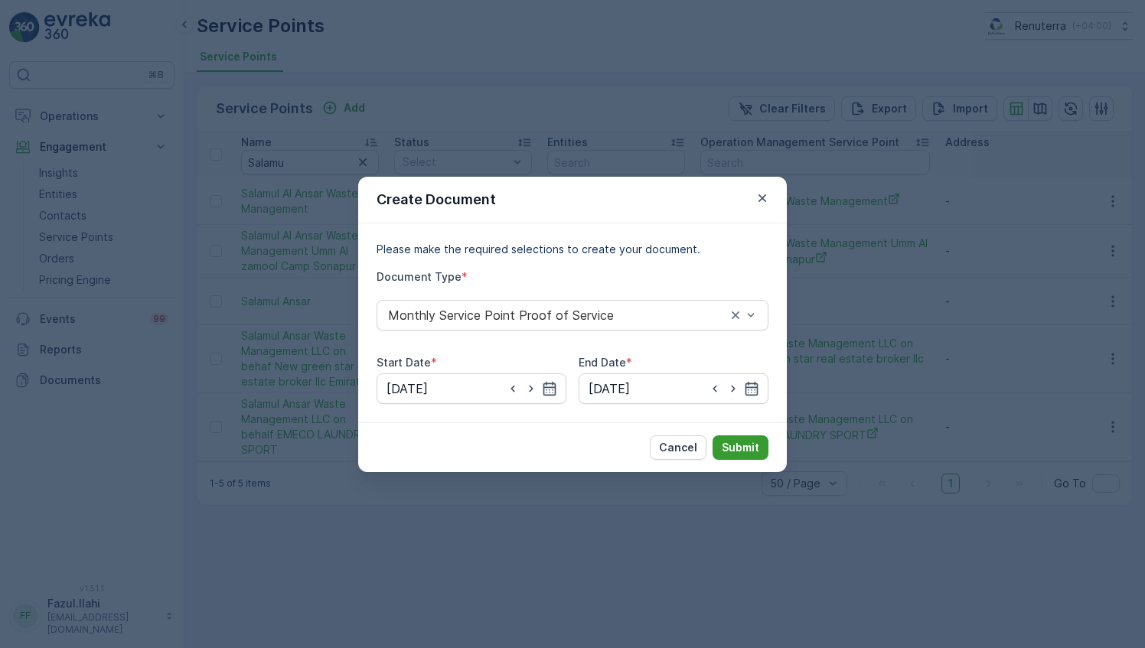
click at [745, 443] on p "Submit" at bounding box center [739, 447] width 37 height 15
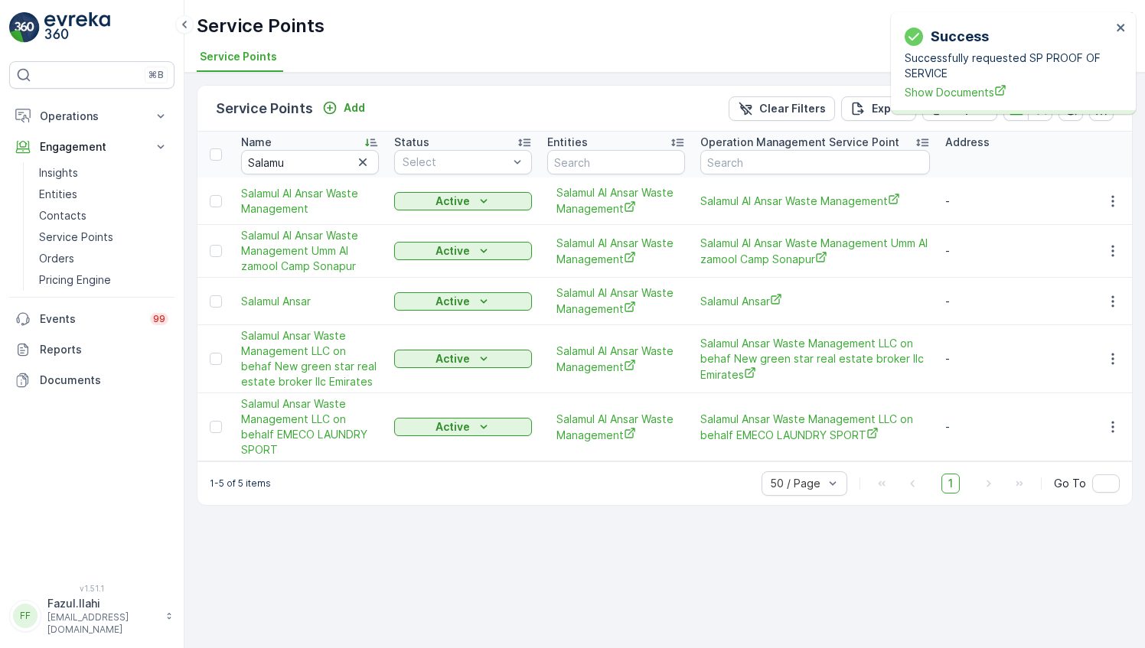
click at [970, 83] on div "Successfully requested SP PROOF OF SERVICE Show Documents" at bounding box center [1007, 75] width 207 height 50
click at [975, 98] on span "Show Documents" at bounding box center [1007, 92] width 207 height 16
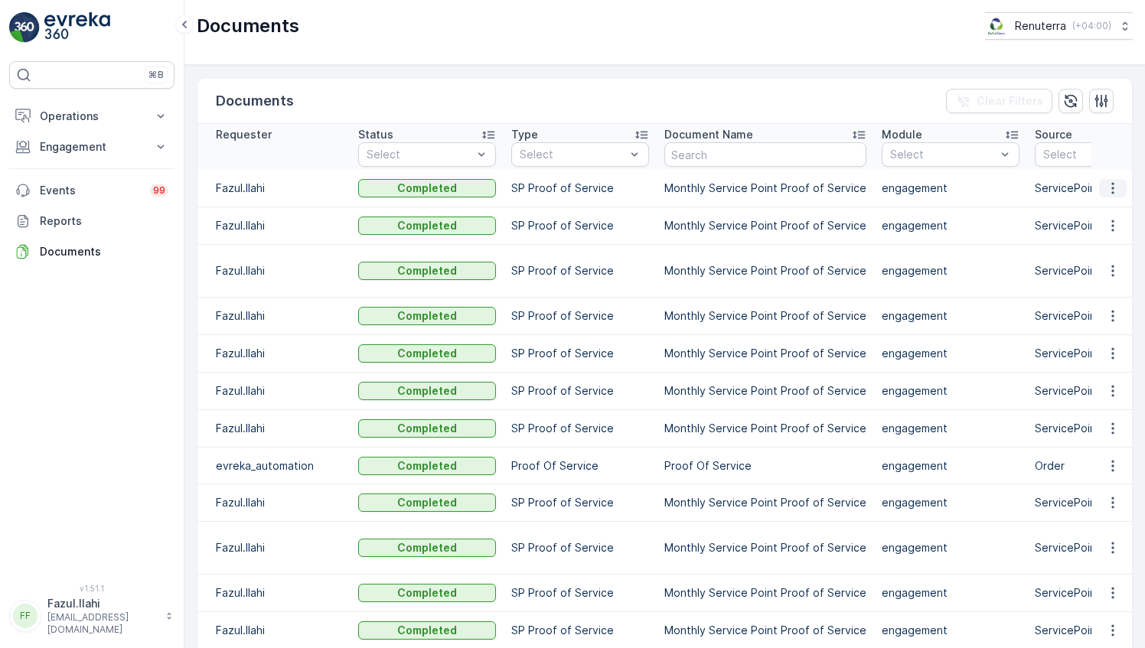
click at [1111, 182] on icon "button" at bounding box center [1112, 188] width 15 height 15
click at [1096, 208] on span "See Details" at bounding box center [1117, 211] width 59 height 15
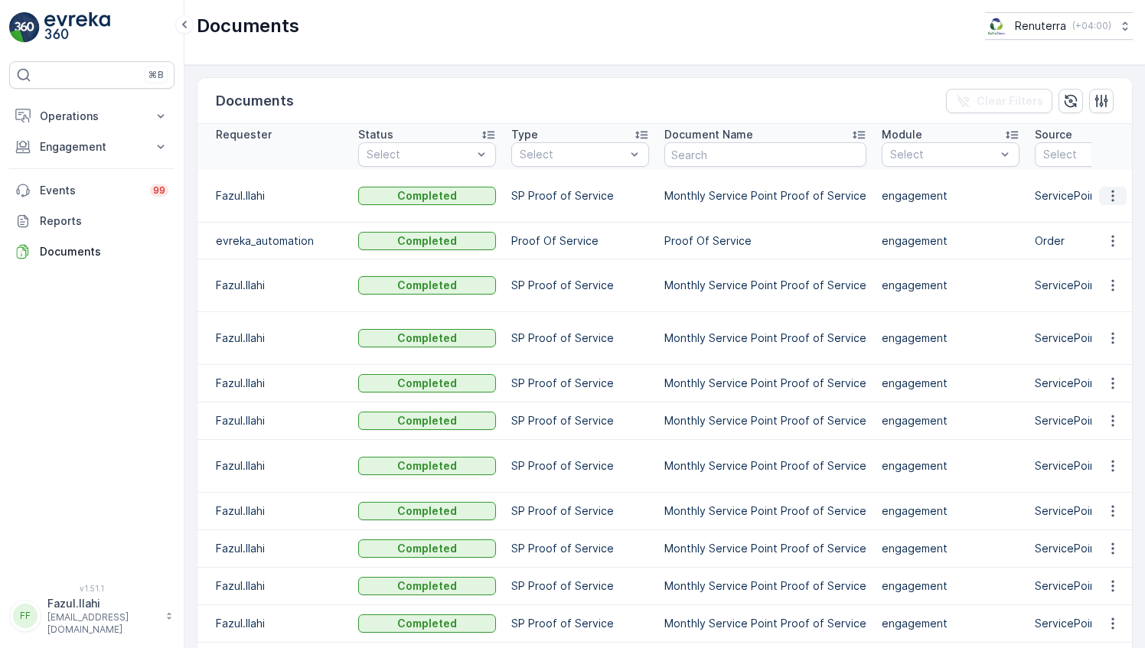
click at [1109, 192] on icon "button" at bounding box center [1112, 195] width 15 height 15
click at [1096, 220] on span "See Details" at bounding box center [1108, 217] width 59 height 15
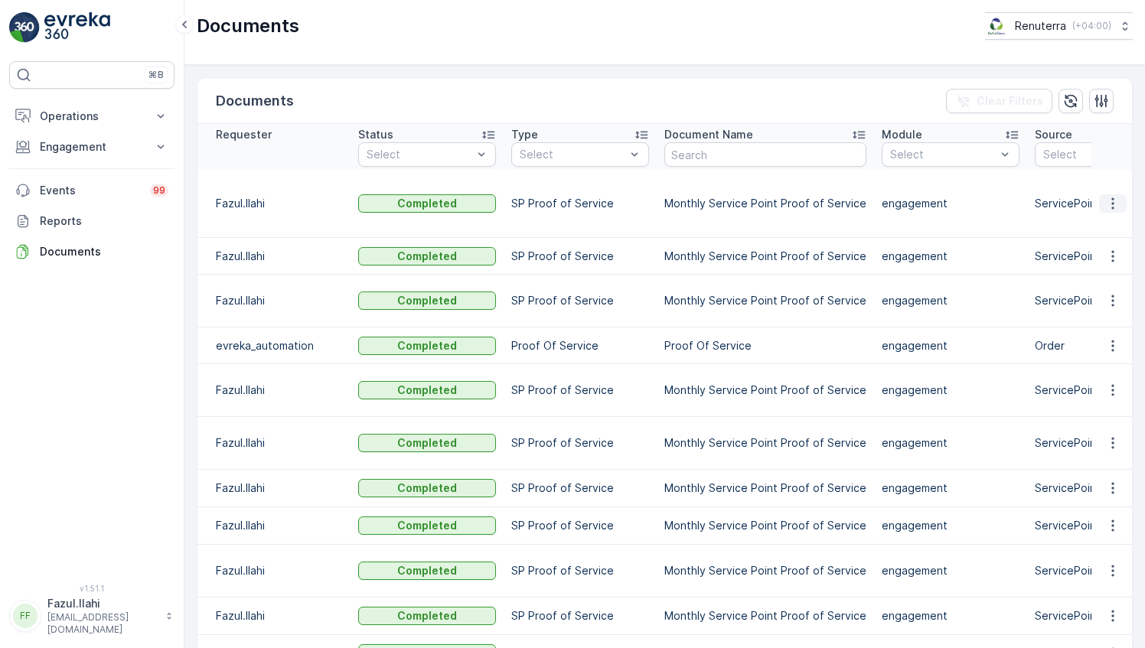
click at [1107, 204] on icon "button" at bounding box center [1112, 203] width 15 height 15
click at [1104, 230] on span "See Details" at bounding box center [1108, 224] width 59 height 15
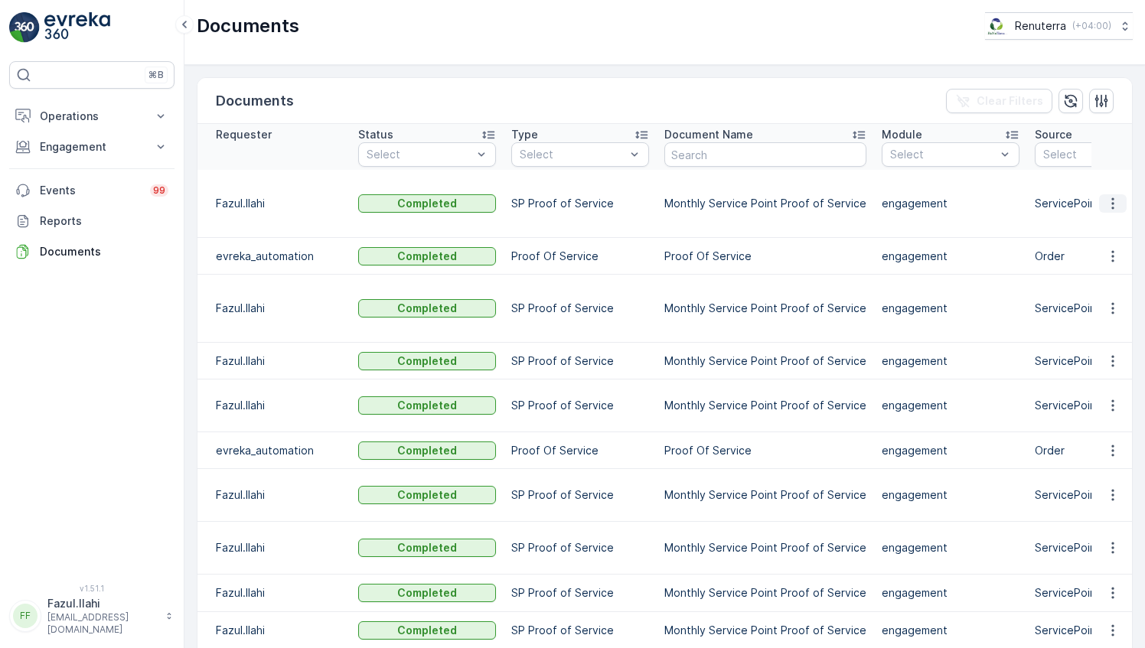
click at [1111, 203] on icon "button" at bounding box center [1112, 203] width 15 height 15
click at [1093, 225] on span "See Details" at bounding box center [1108, 224] width 59 height 15
